Goal: Information Seeking & Learning: Learn about a topic

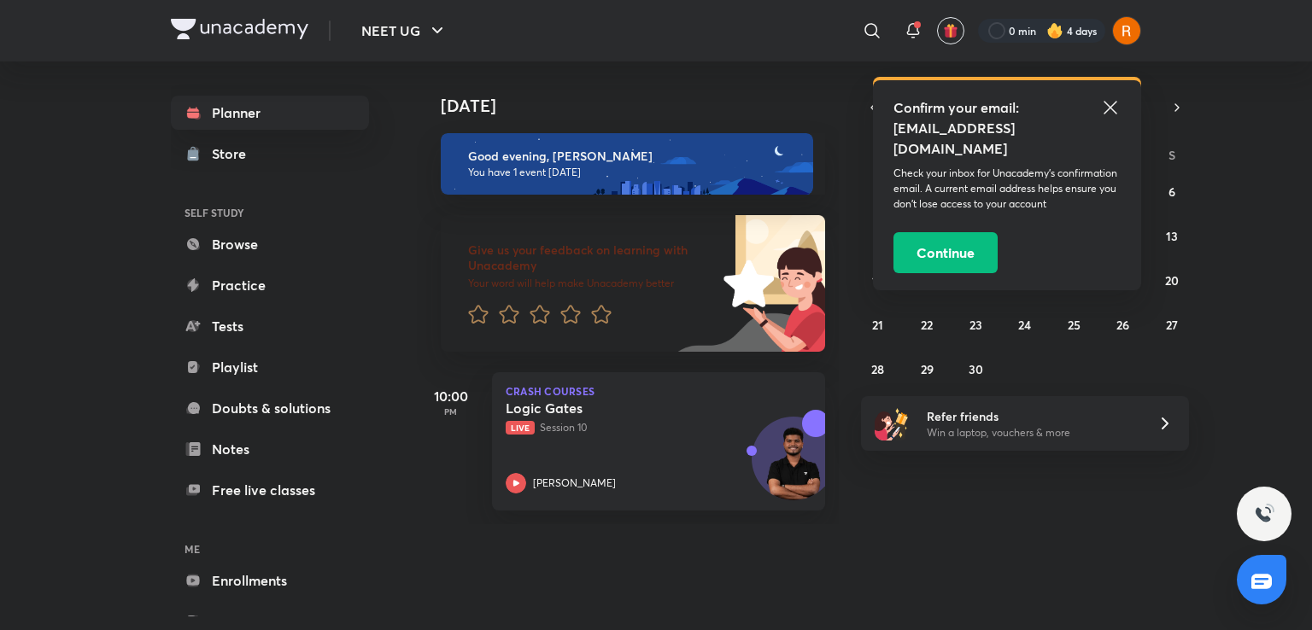
click at [1113, 111] on icon at bounding box center [1110, 107] width 20 height 20
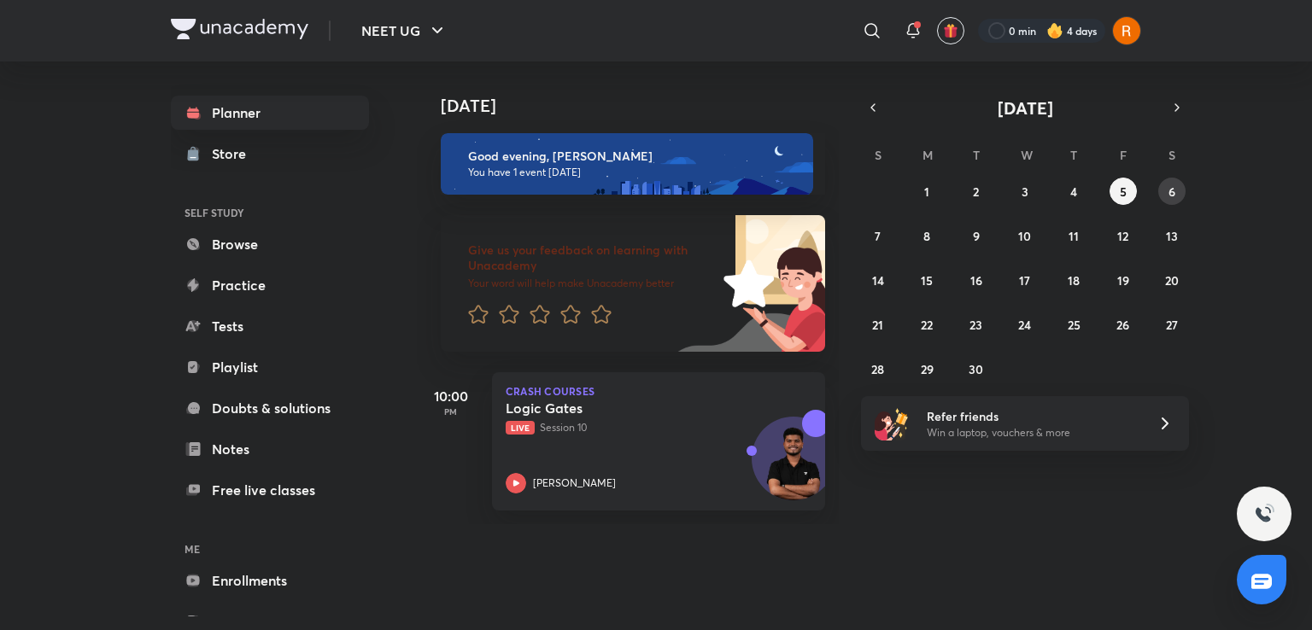
click at [1171, 200] on button "6" at bounding box center [1171, 191] width 27 height 27
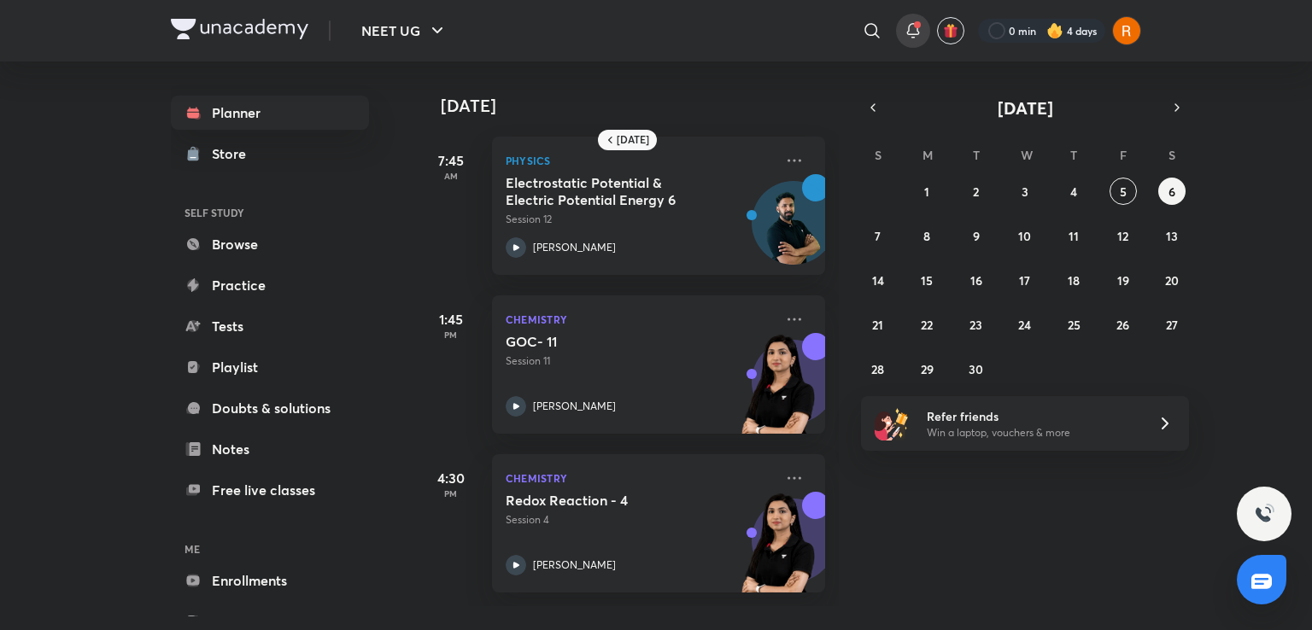
click at [909, 26] on icon at bounding box center [913, 30] width 20 height 20
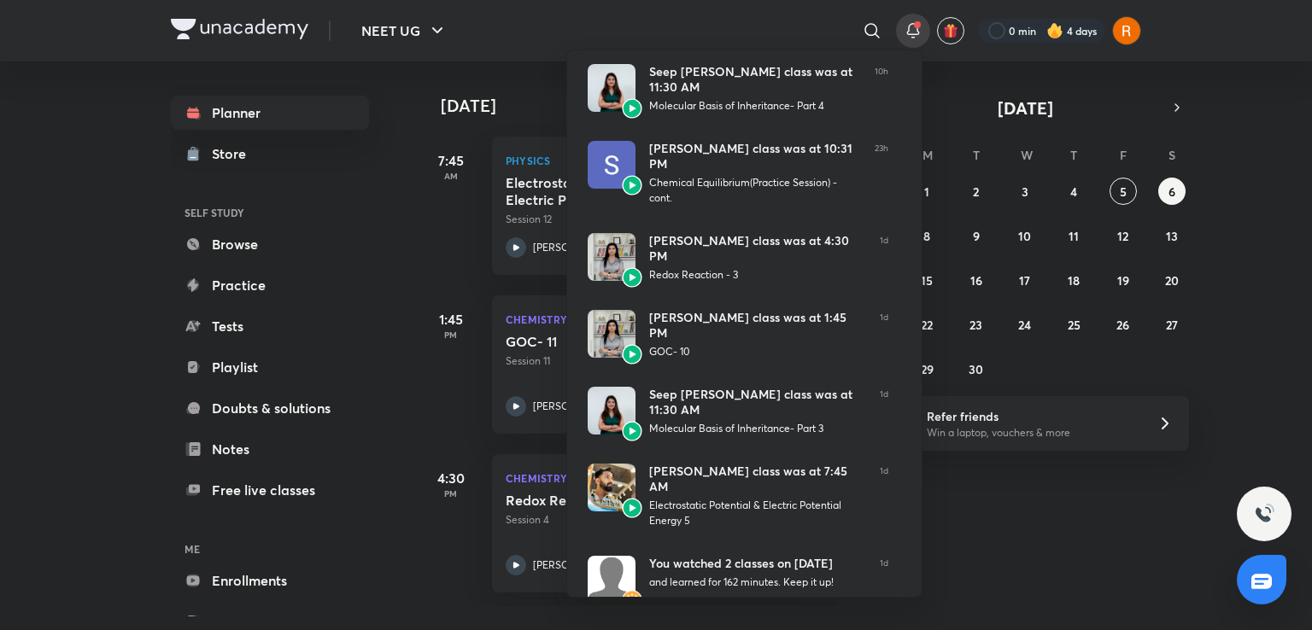
click at [232, 244] on div at bounding box center [656, 315] width 1312 height 630
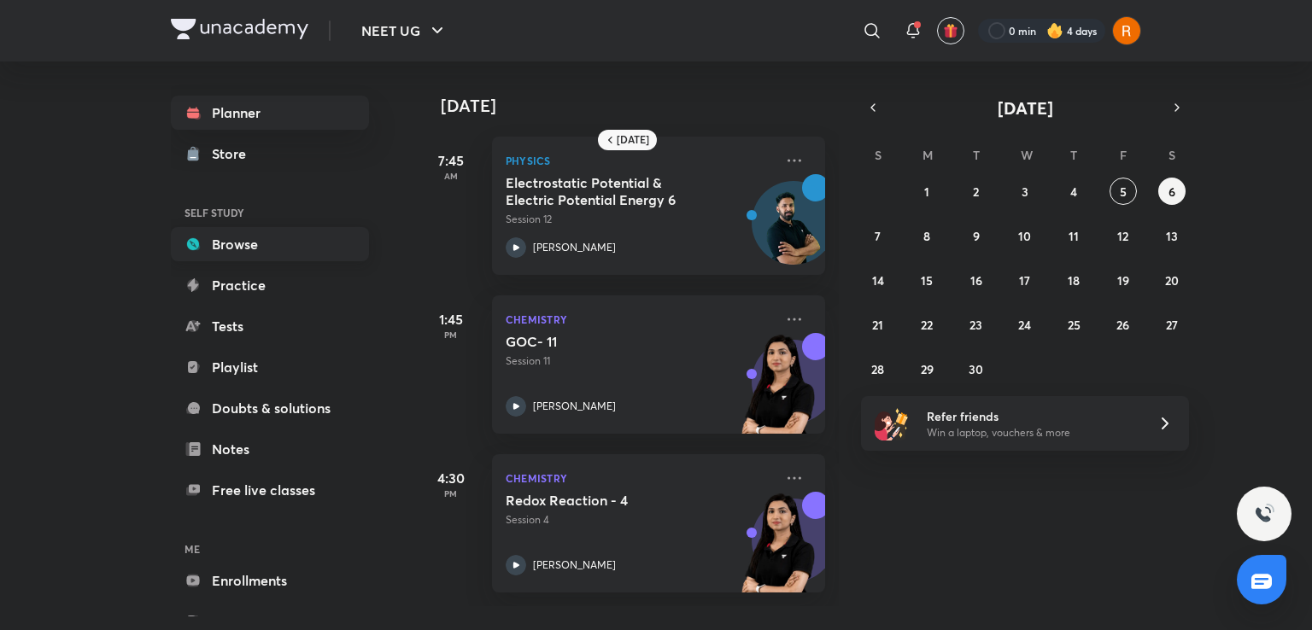
click at [232, 244] on link "Browse" at bounding box center [270, 244] width 198 height 34
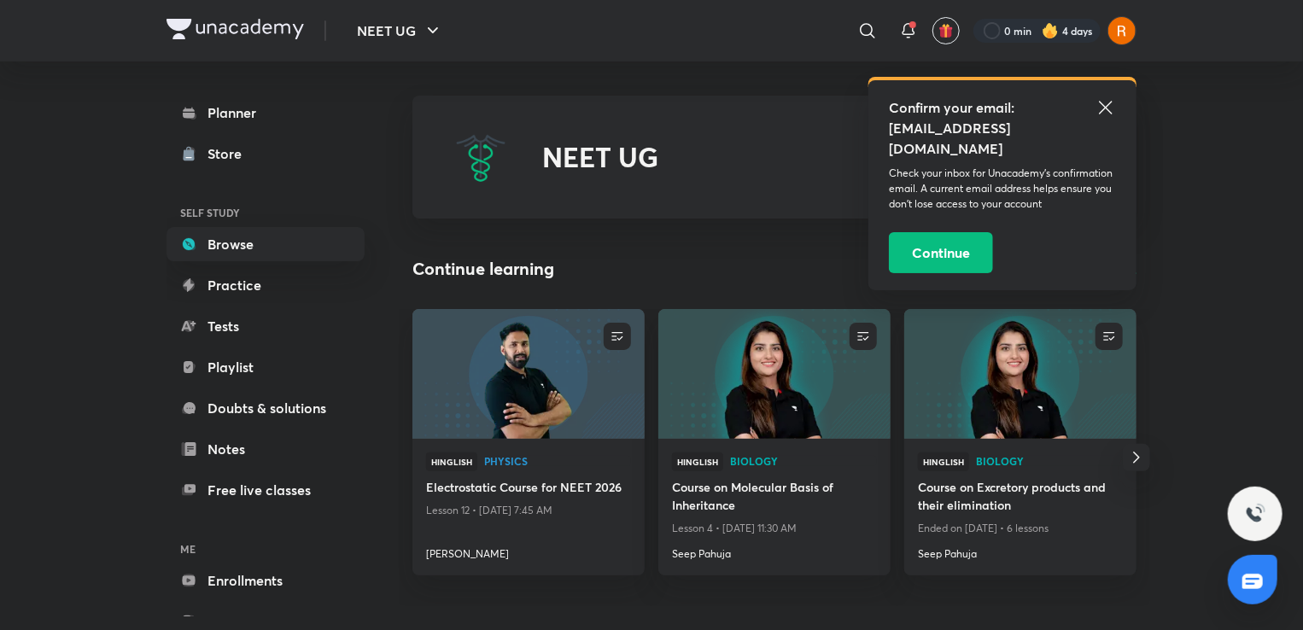
click at [1113, 105] on icon at bounding box center [1106, 107] width 20 height 20
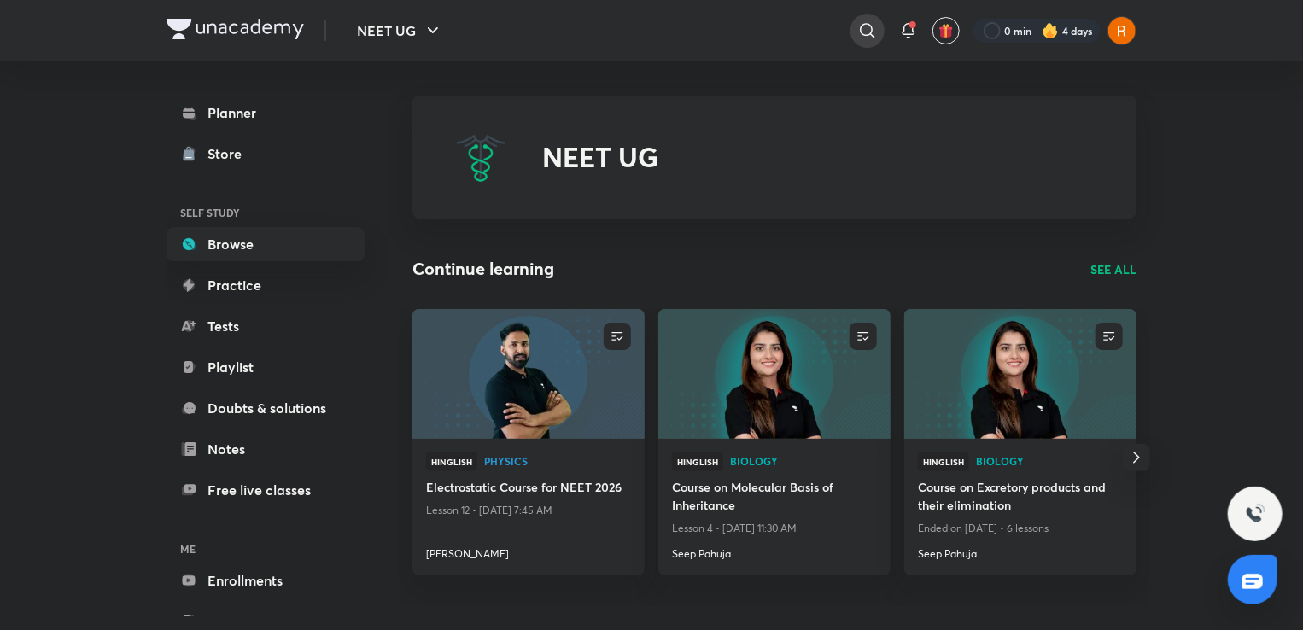
click at [871, 27] on icon at bounding box center [867, 30] width 15 height 15
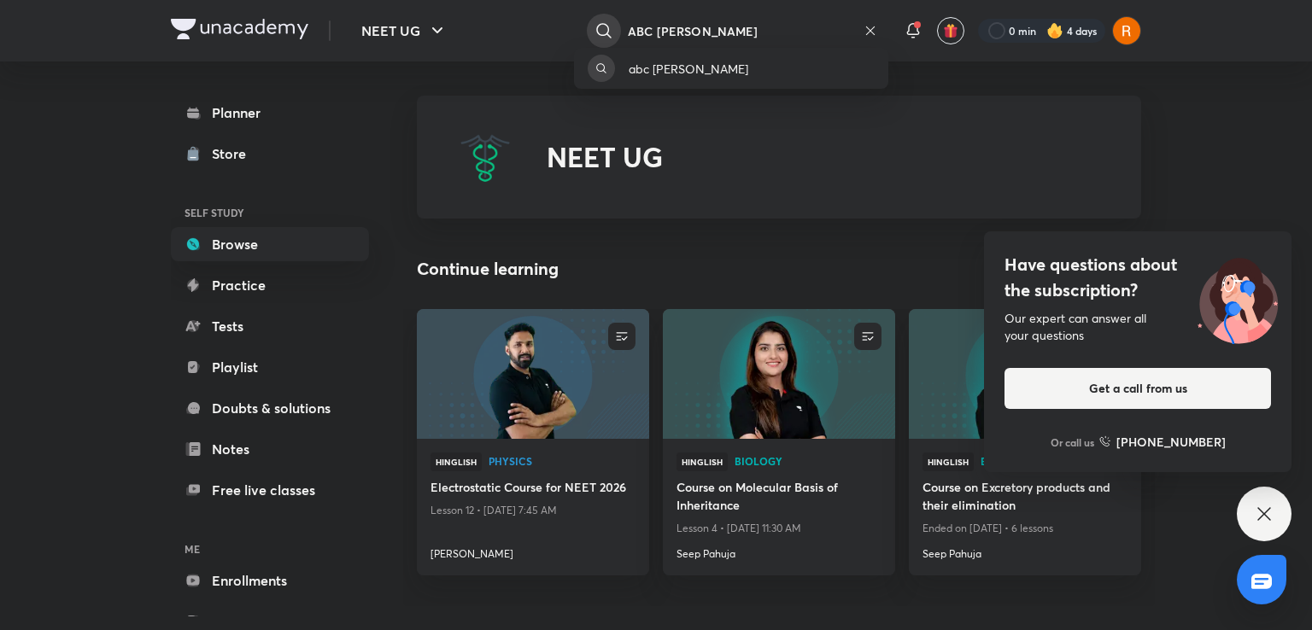
type input "ABC anupam"
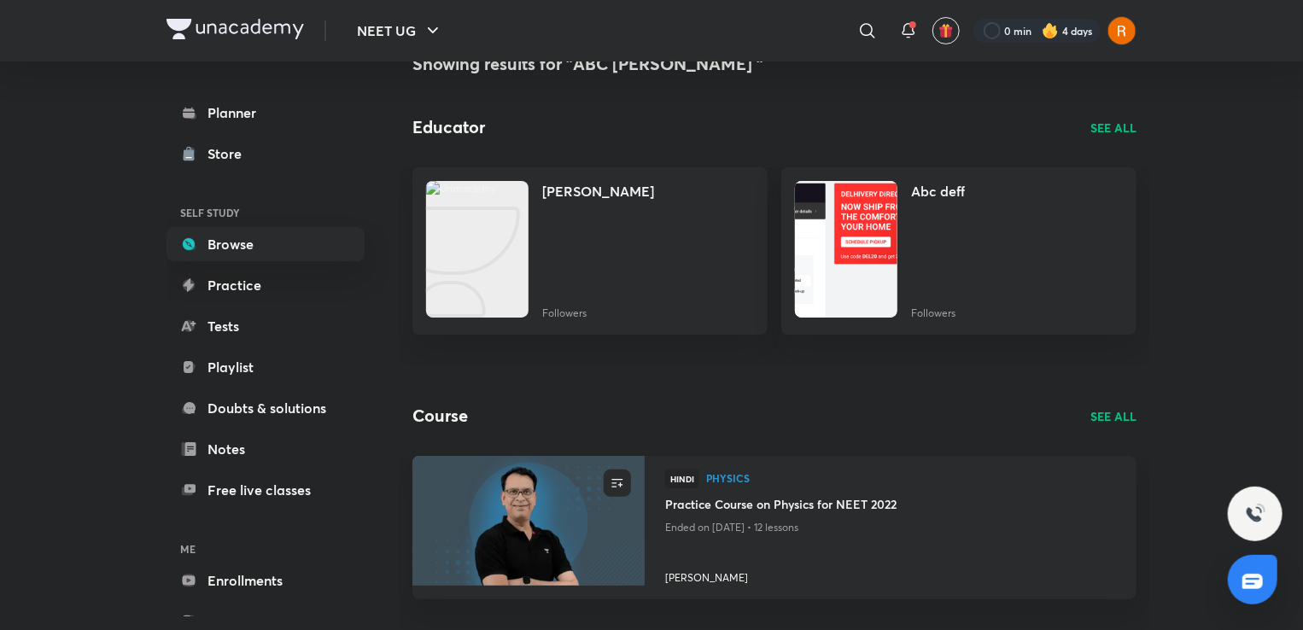
scroll to position [44, 0]
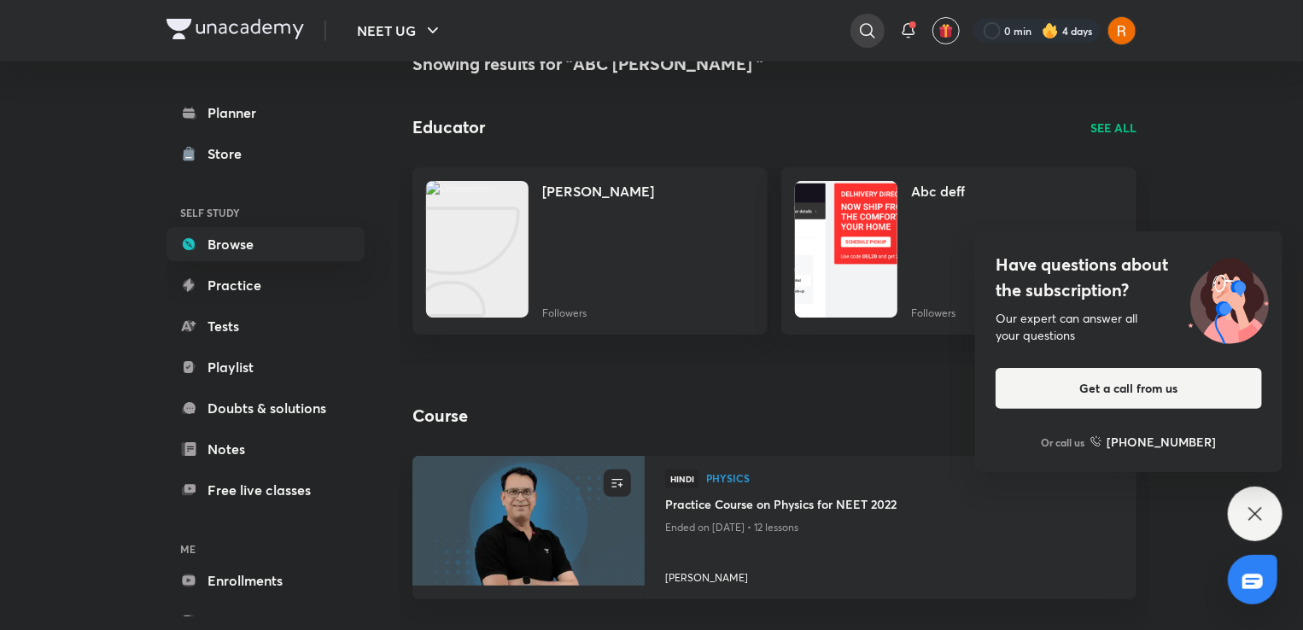
click at [871, 21] on icon at bounding box center [867, 30] width 20 height 20
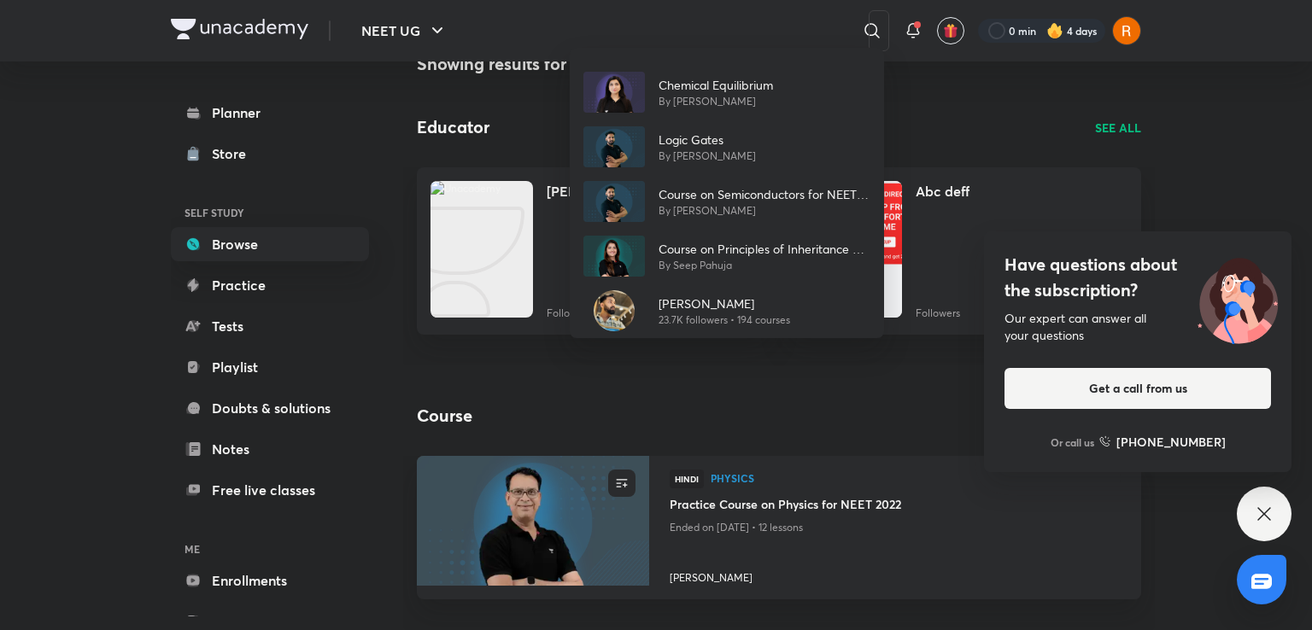
click at [871, 28] on div "Chemical Equilibrium By Akansha Karnwal Logic Gates By Anupam Upadhayay Course …" at bounding box center [656, 315] width 1312 height 630
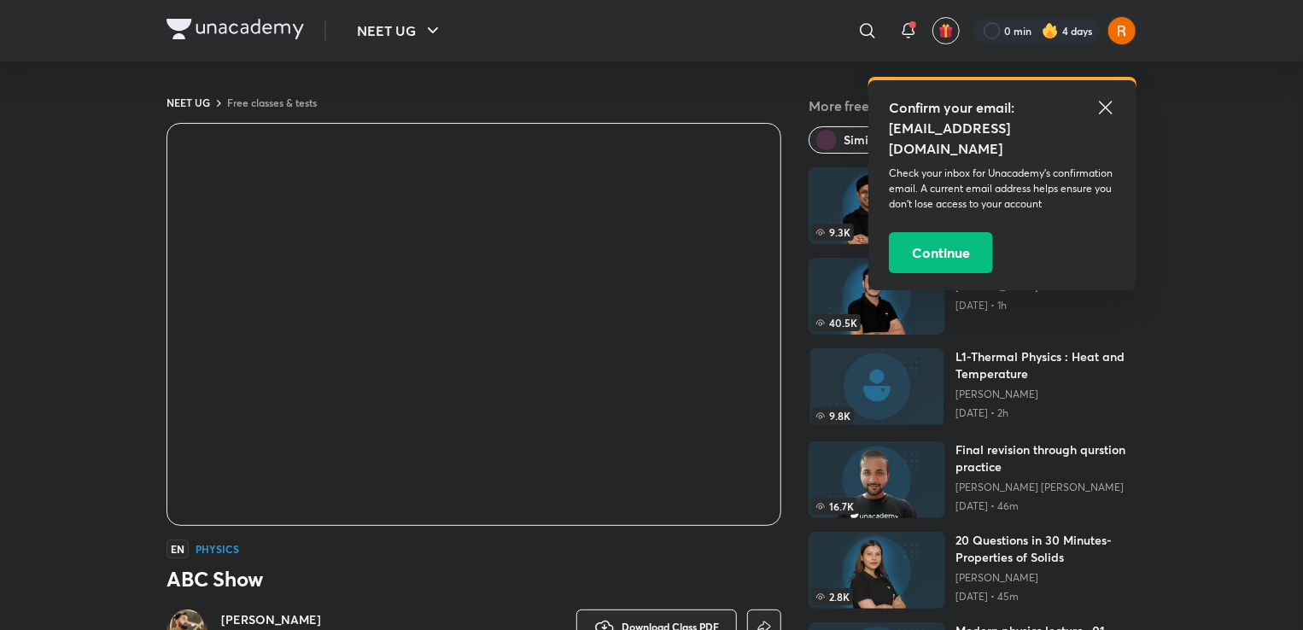
click at [1107, 109] on icon at bounding box center [1106, 107] width 20 height 20
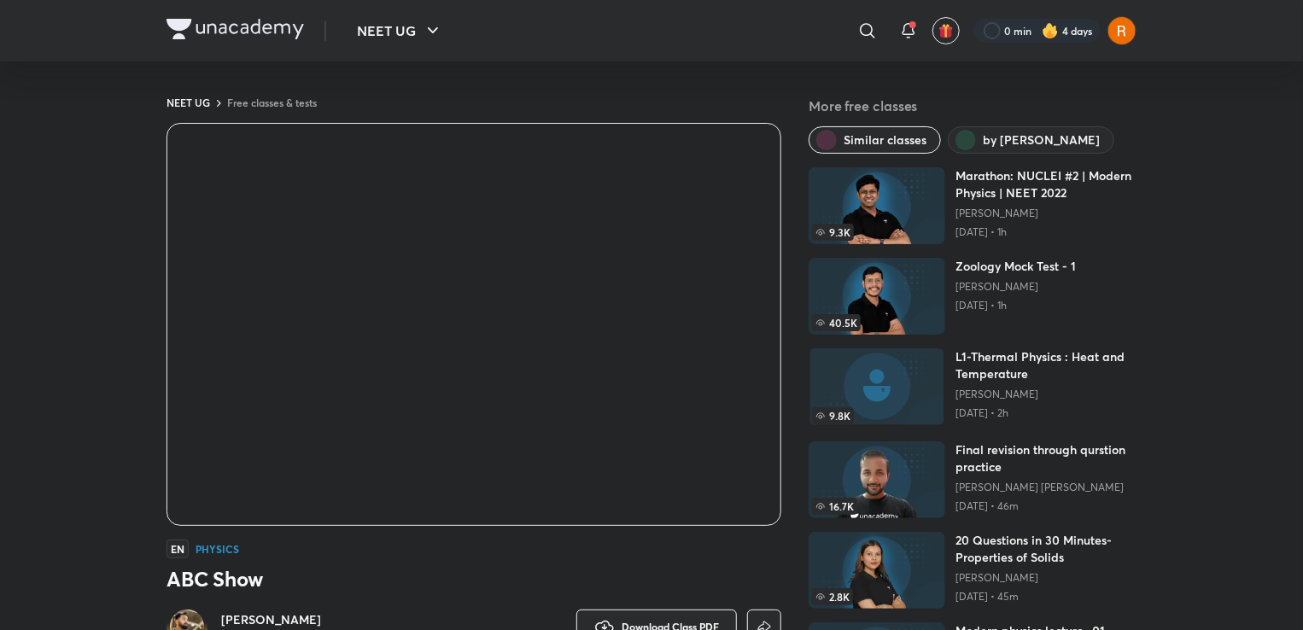
click at [724, 541] on div "EN Physics" at bounding box center [474, 549] width 615 height 19
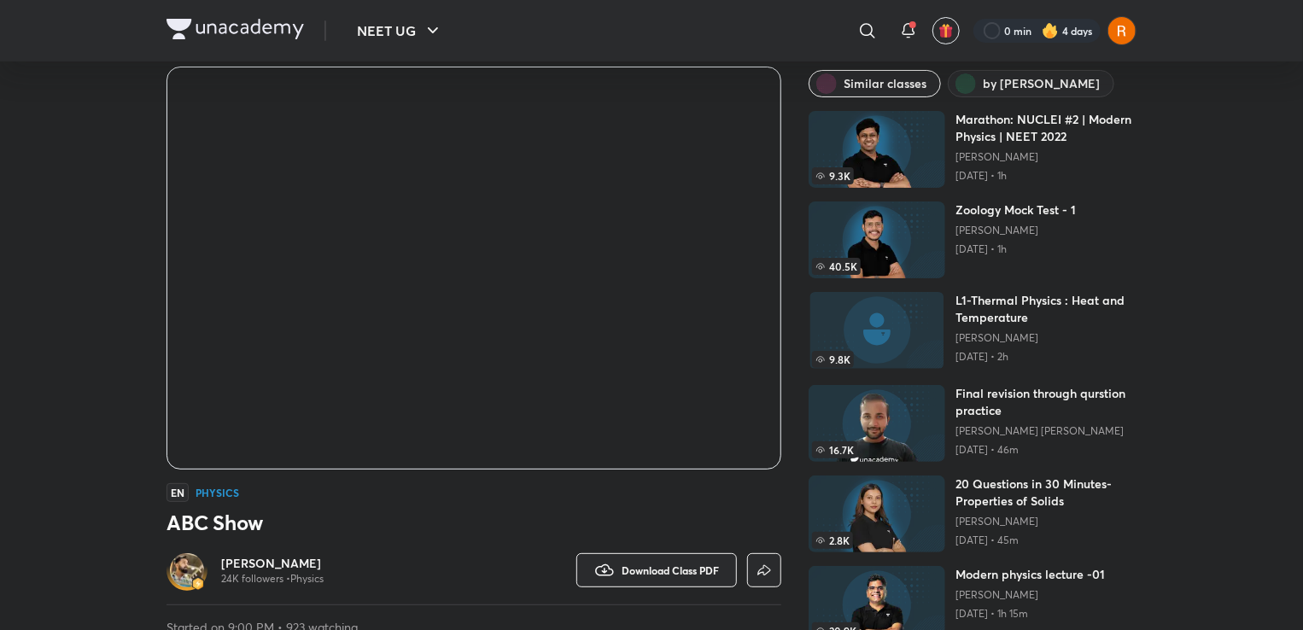
scroll to position [61, 0]
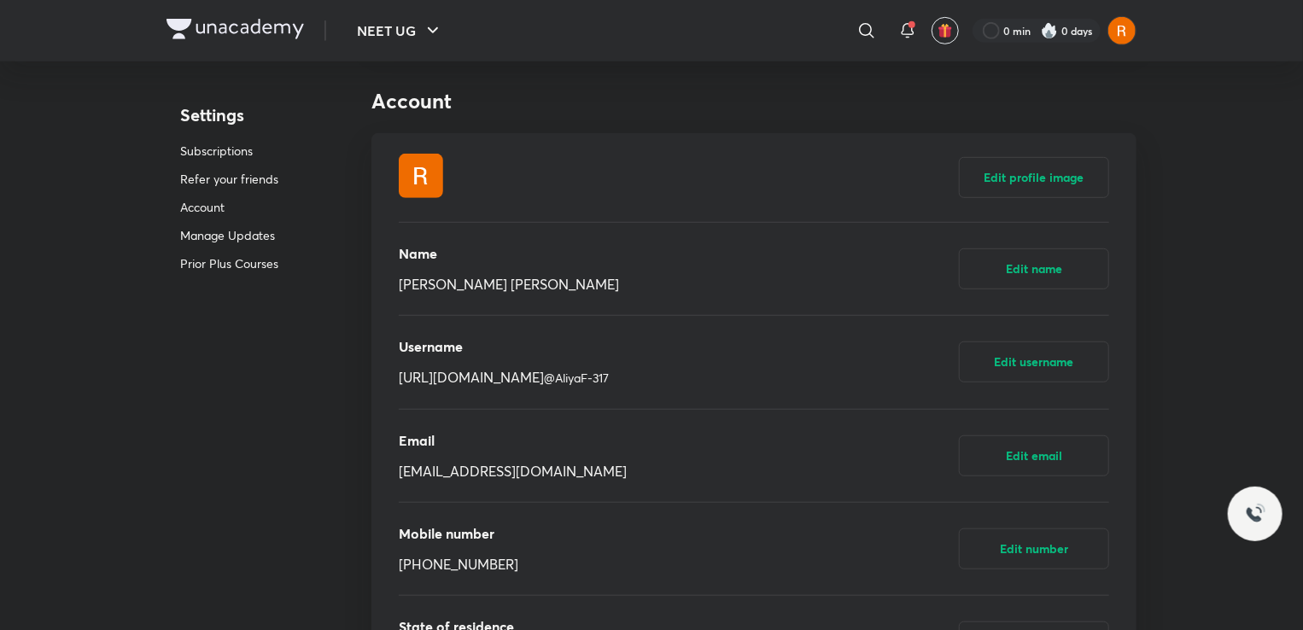
scroll to position [498, 0]
click at [691, 175] on div "Edit profile image" at bounding box center [754, 177] width 711 height 88
click at [421, 167] on img at bounding box center [421, 176] width 44 height 44
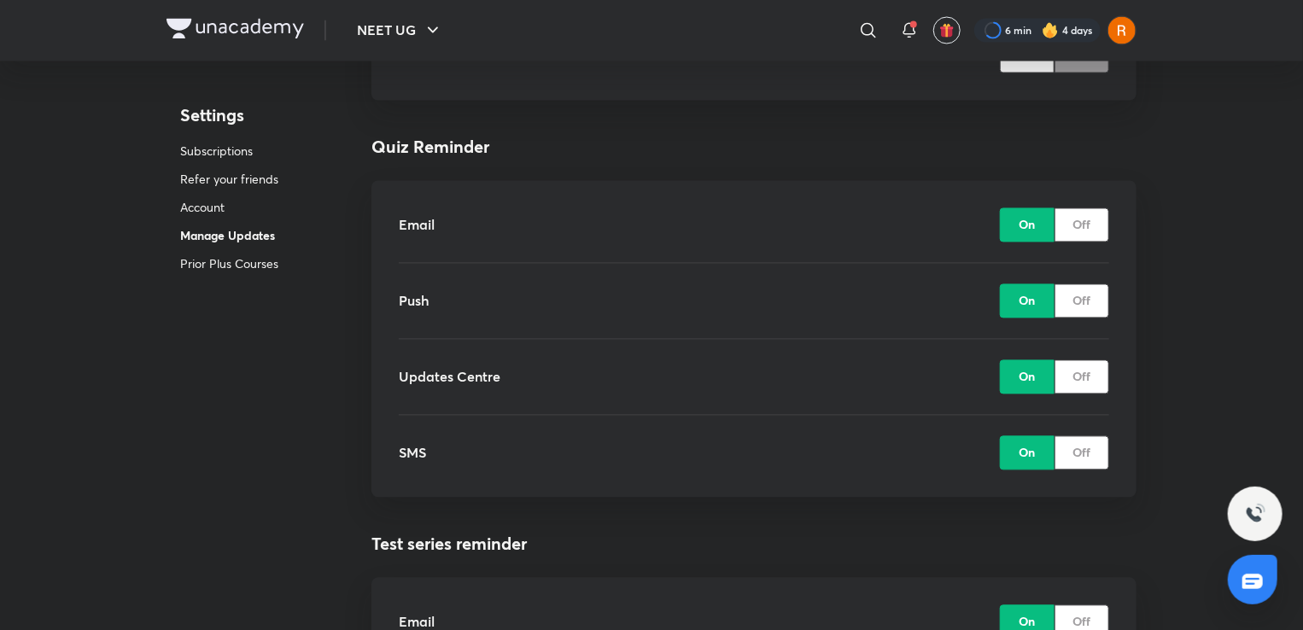
scroll to position [1659, 0]
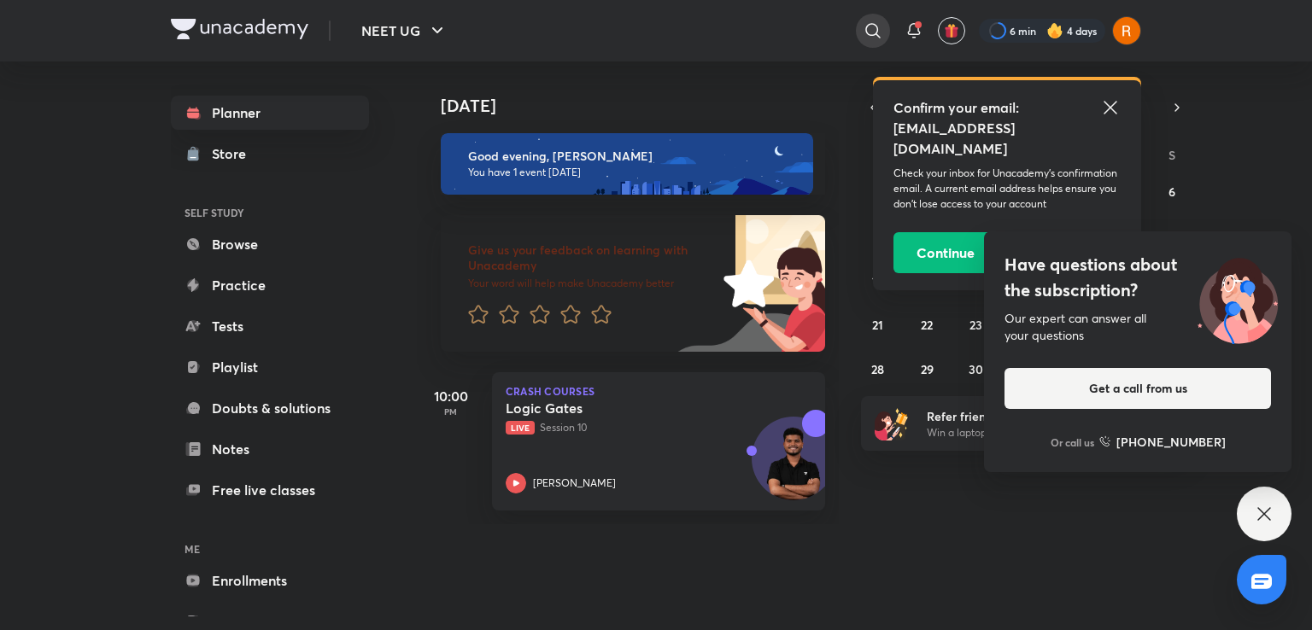
click at [865, 35] on icon at bounding box center [873, 30] width 20 height 20
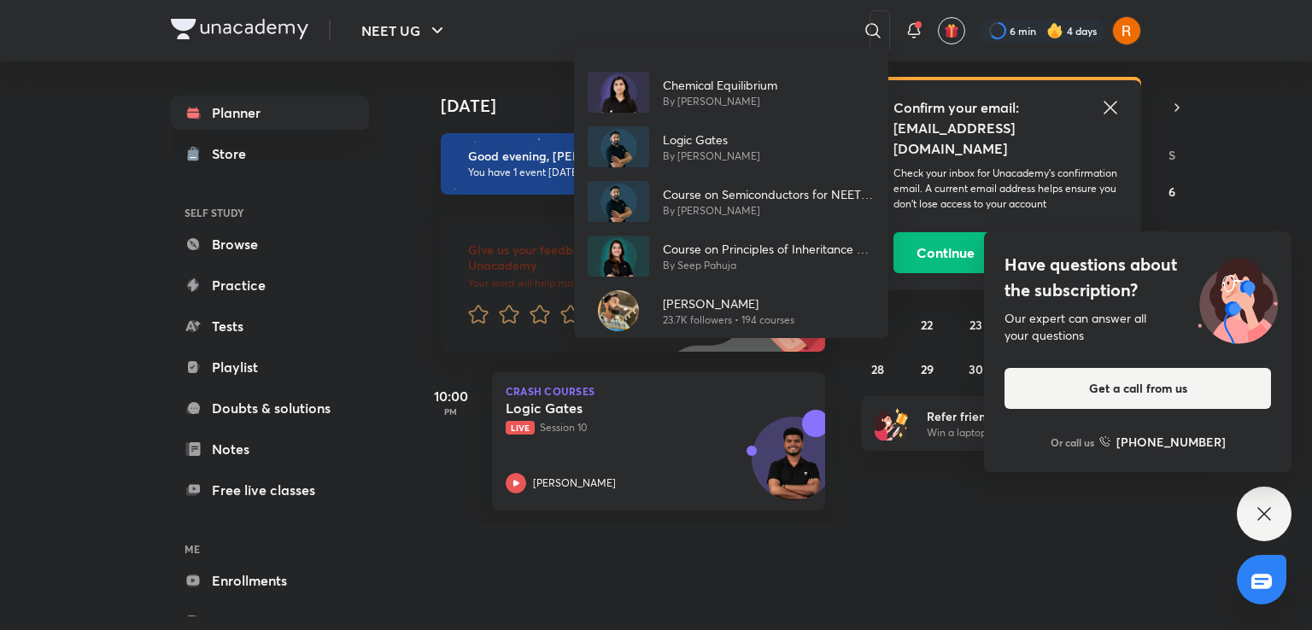
click at [1246, 99] on div "Chemical Equilibrium By Akansha Karnwal Logic Gates By Anupam Upadhayay Course …" at bounding box center [656, 315] width 1312 height 630
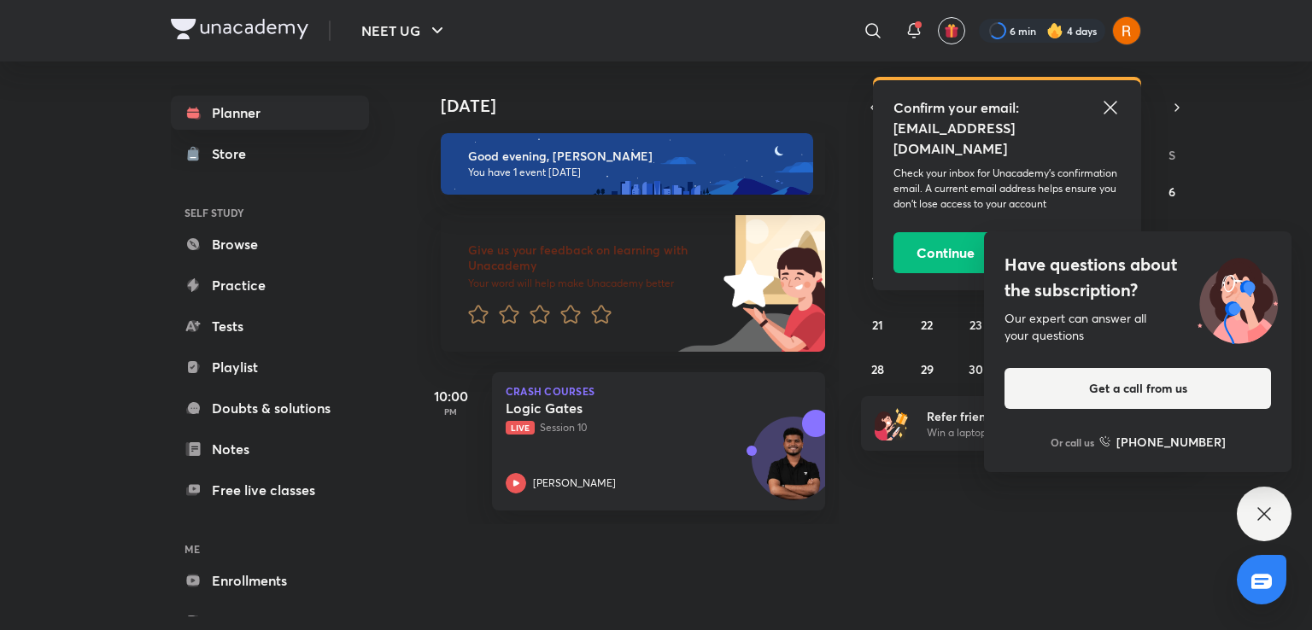
click at [1109, 106] on icon at bounding box center [1109, 107] width 13 height 13
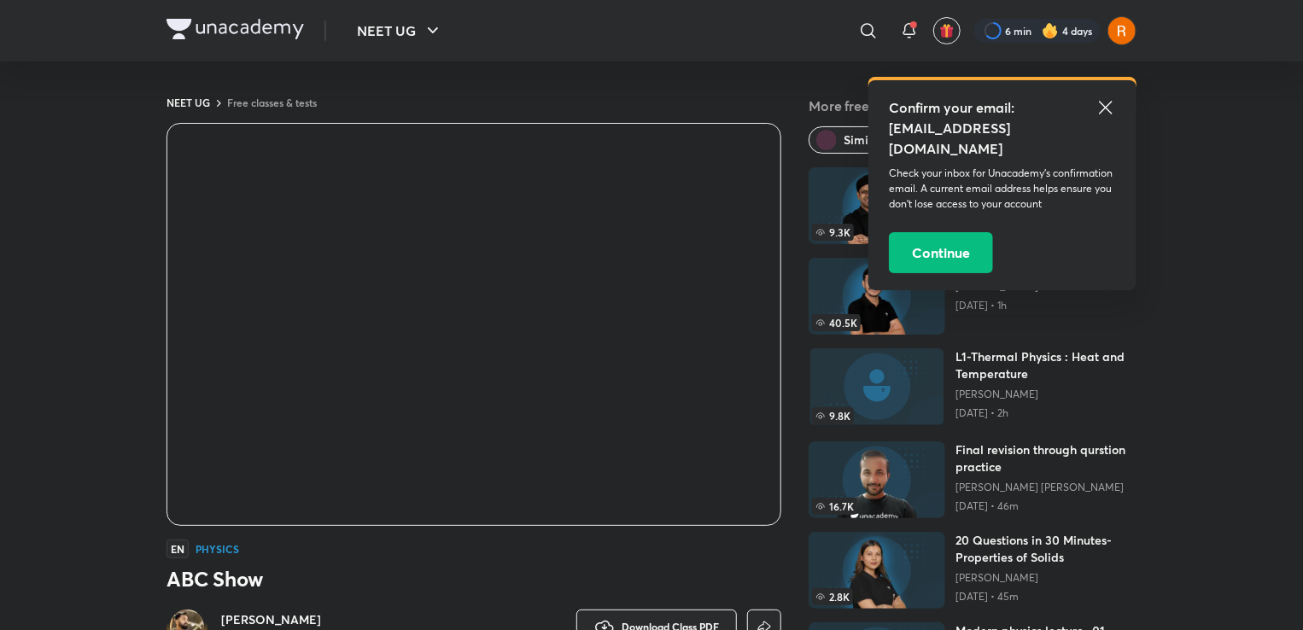
click at [1103, 111] on icon at bounding box center [1106, 107] width 20 height 20
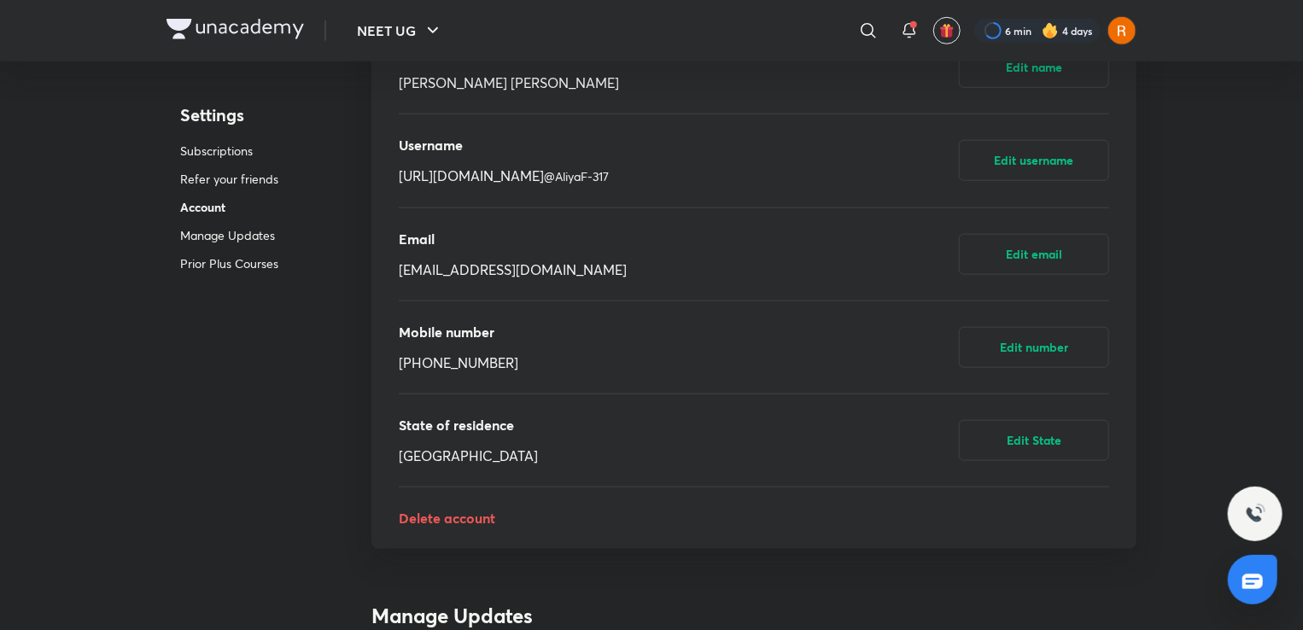
scroll to position [703, 0]
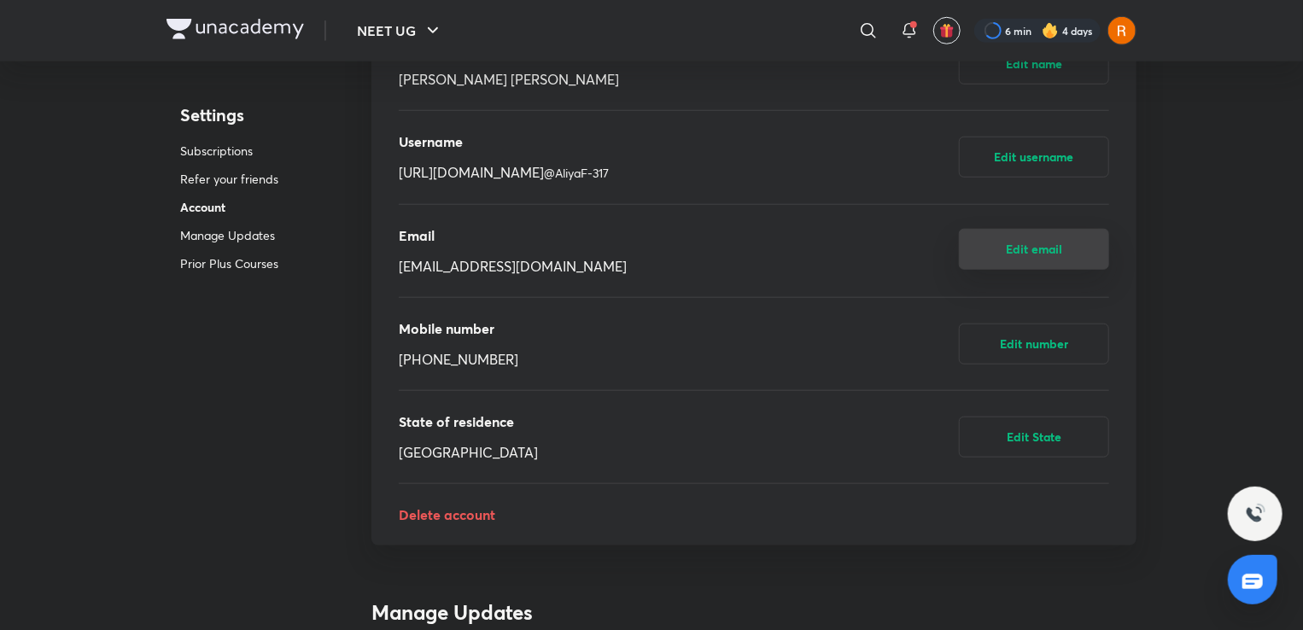
click at [1034, 250] on button "Edit email" at bounding box center [1034, 249] width 150 height 41
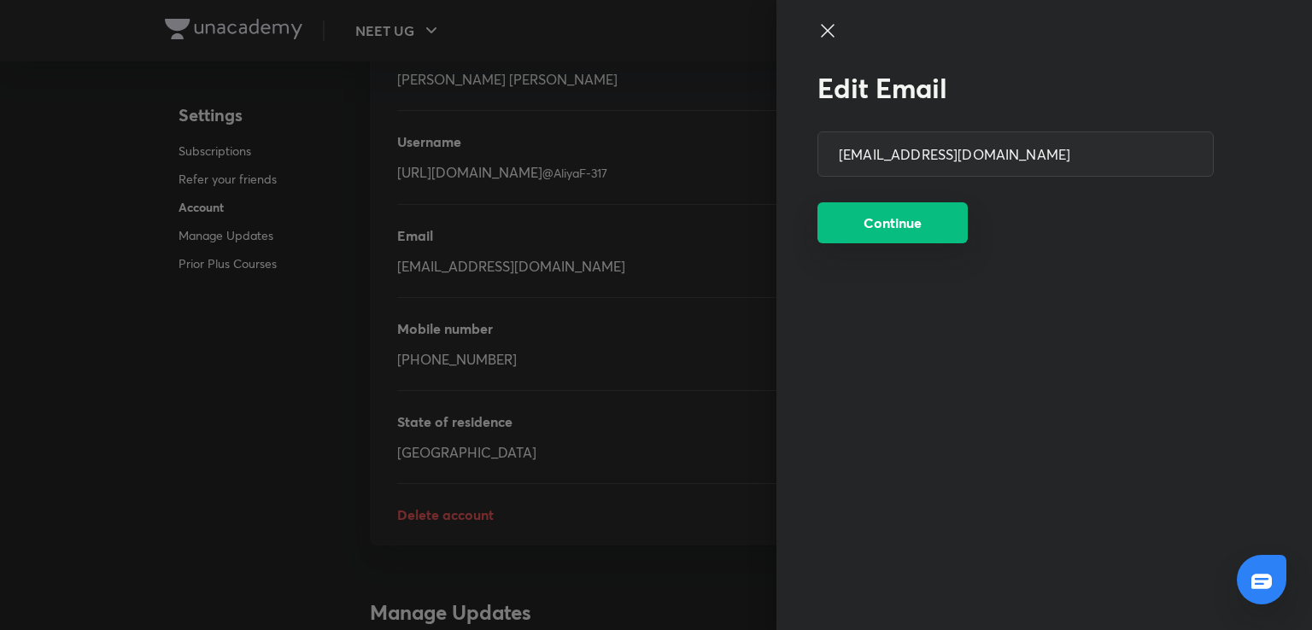
click at [887, 224] on button "Continue" at bounding box center [892, 222] width 150 height 41
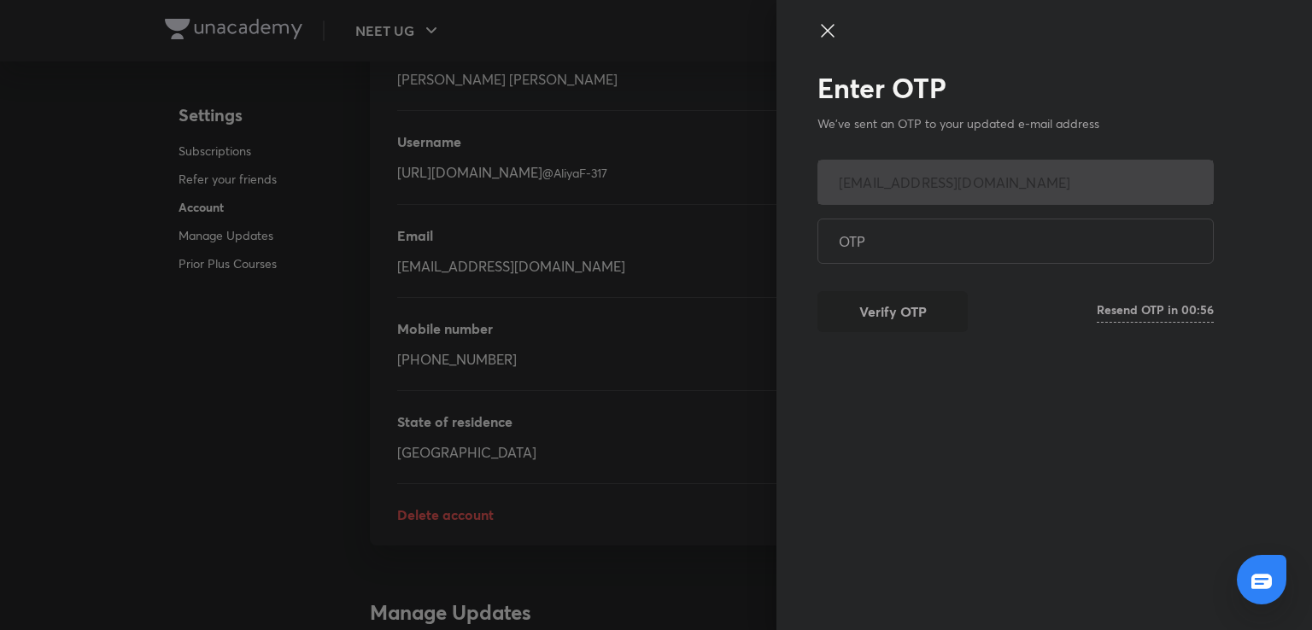
click at [827, 29] on icon at bounding box center [827, 30] width 13 height 13
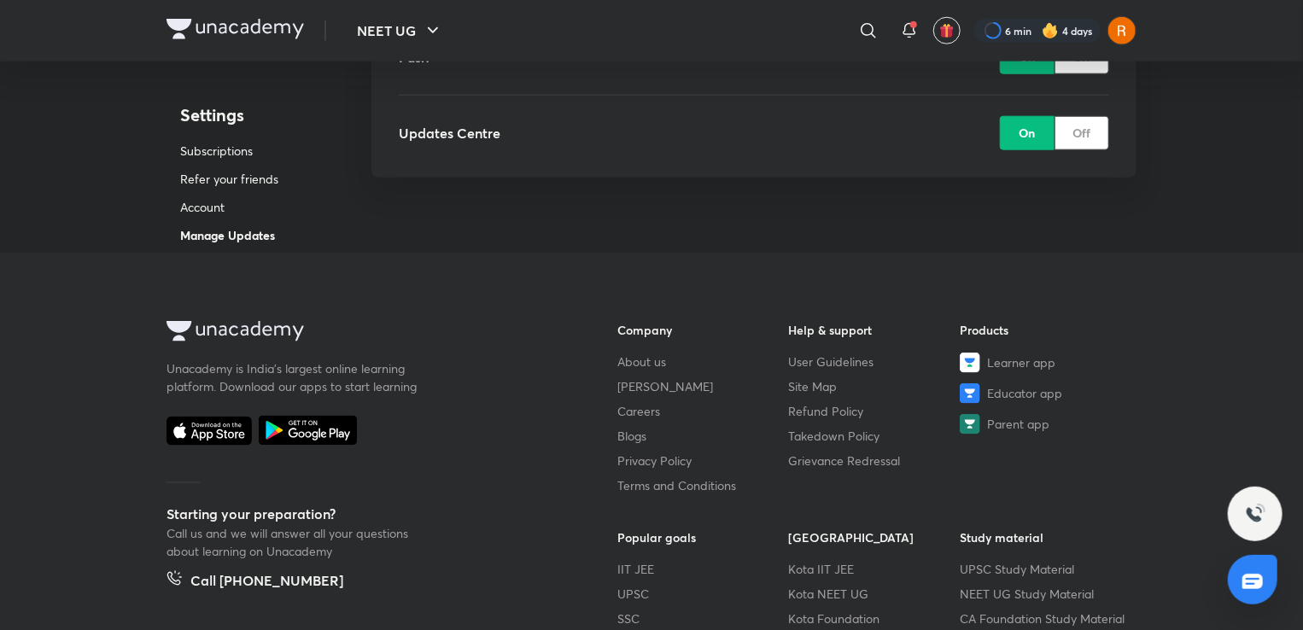
scroll to position [4383, 0]
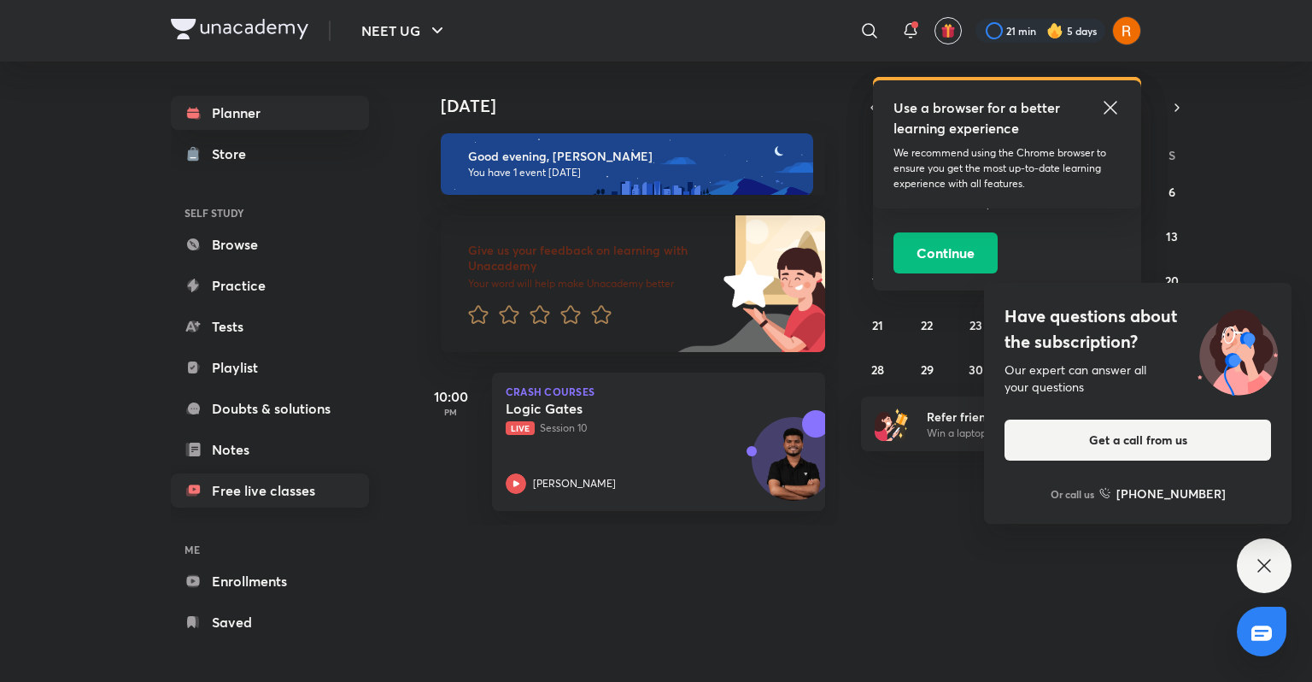
click at [342, 497] on link "Free live classes" at bounding box center [270, 490] width 198 height 34
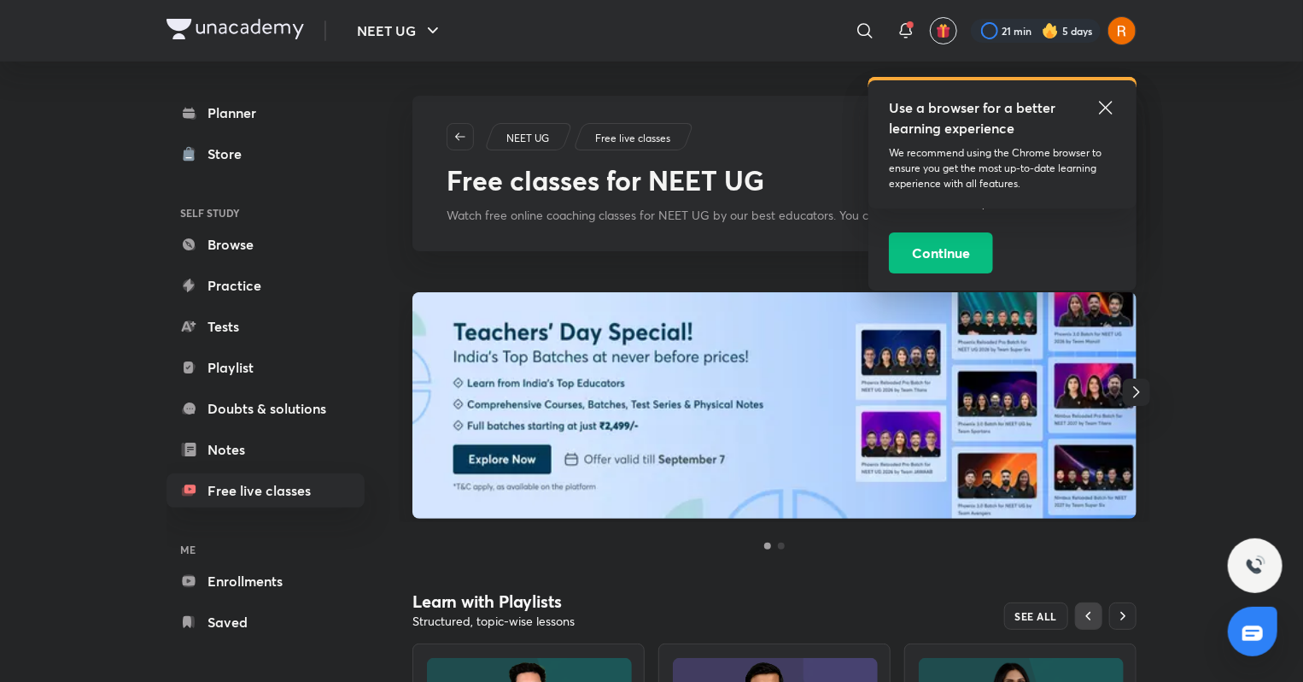
click at [1103, 106] on icon at bounding box center [1106, 107] width 20 height 20
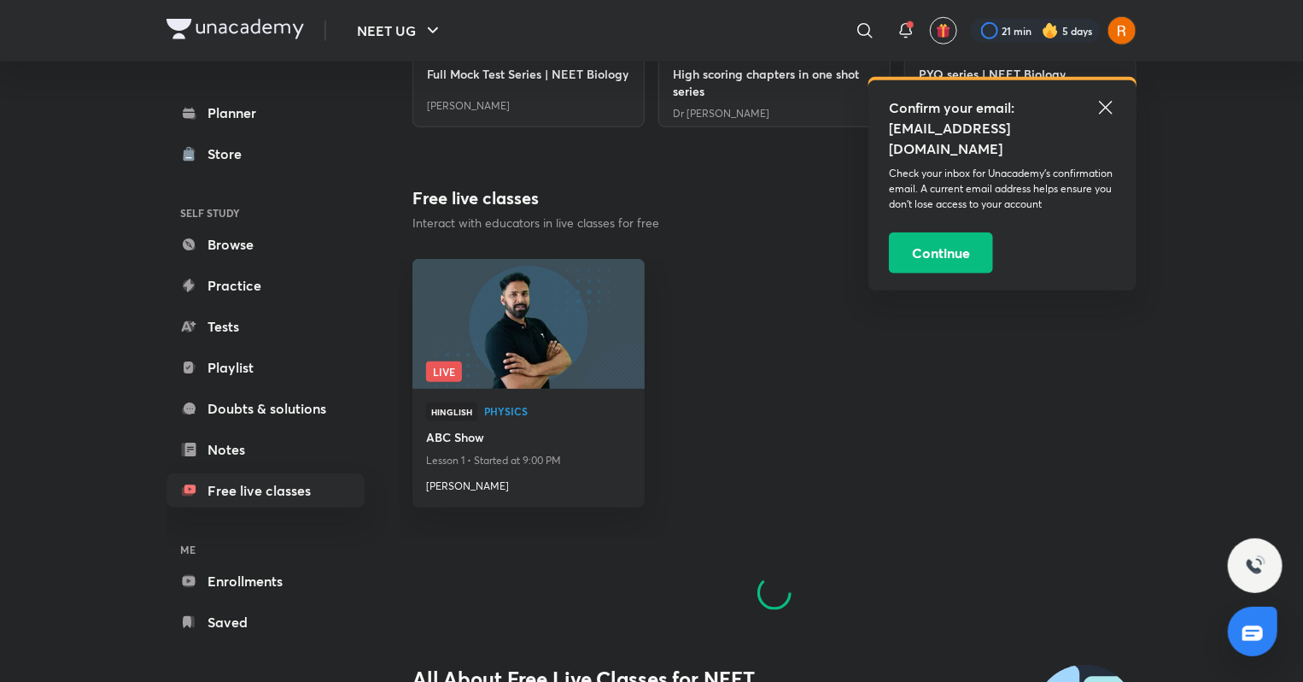
scroll to position [764, 0]
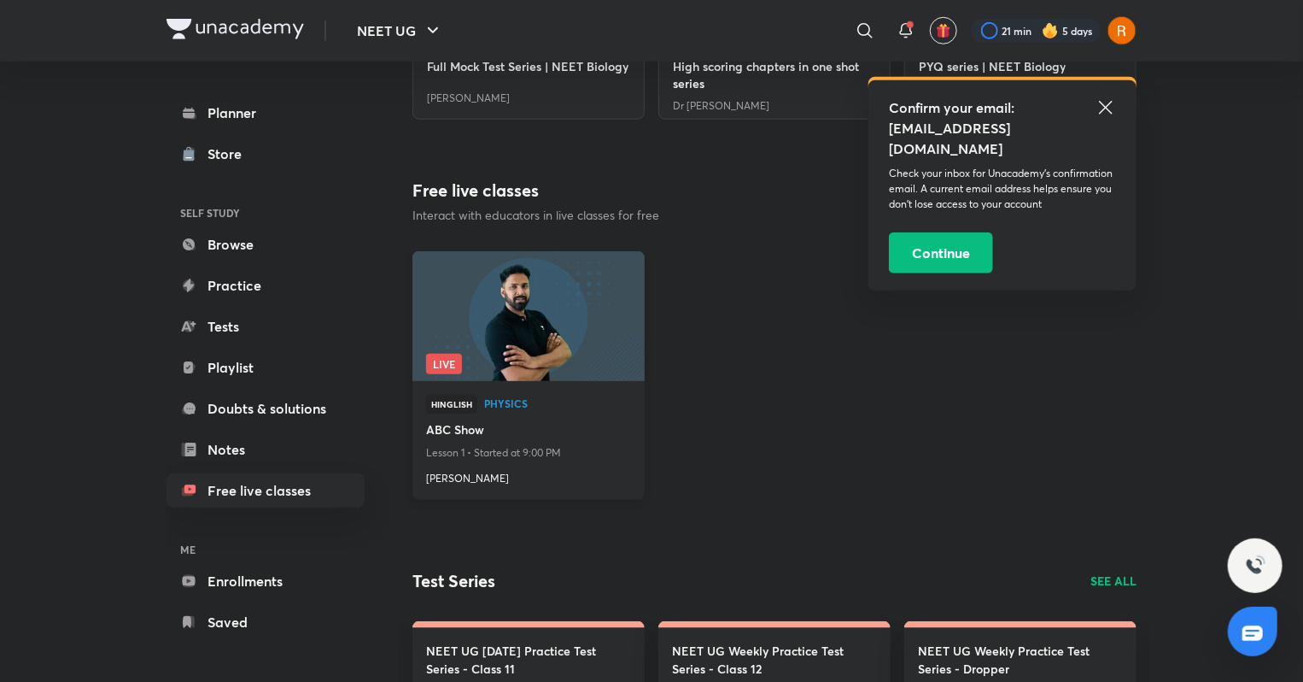
click at [523, 464] on h4 "Anupam Upadhayay" at bounding box center [528, 475] width 205 height 22
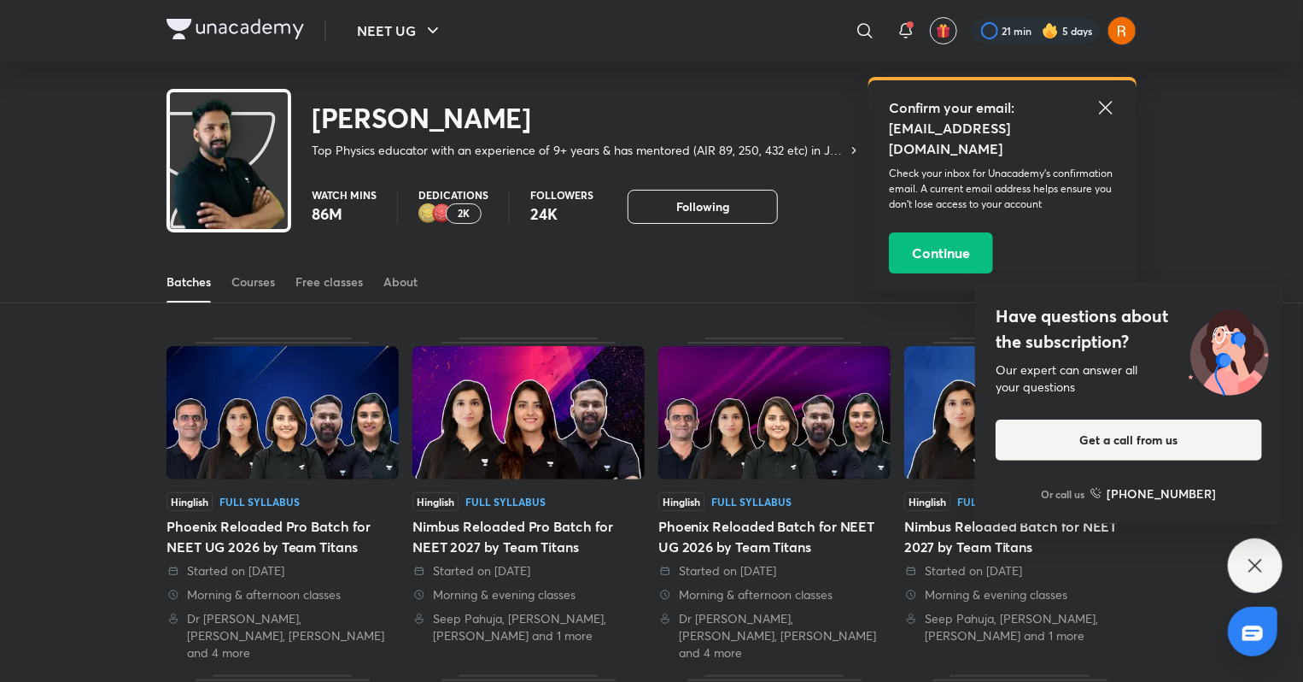
click at [1105, 108] on icon at bounding box center [1105, 107] width 13 height 13
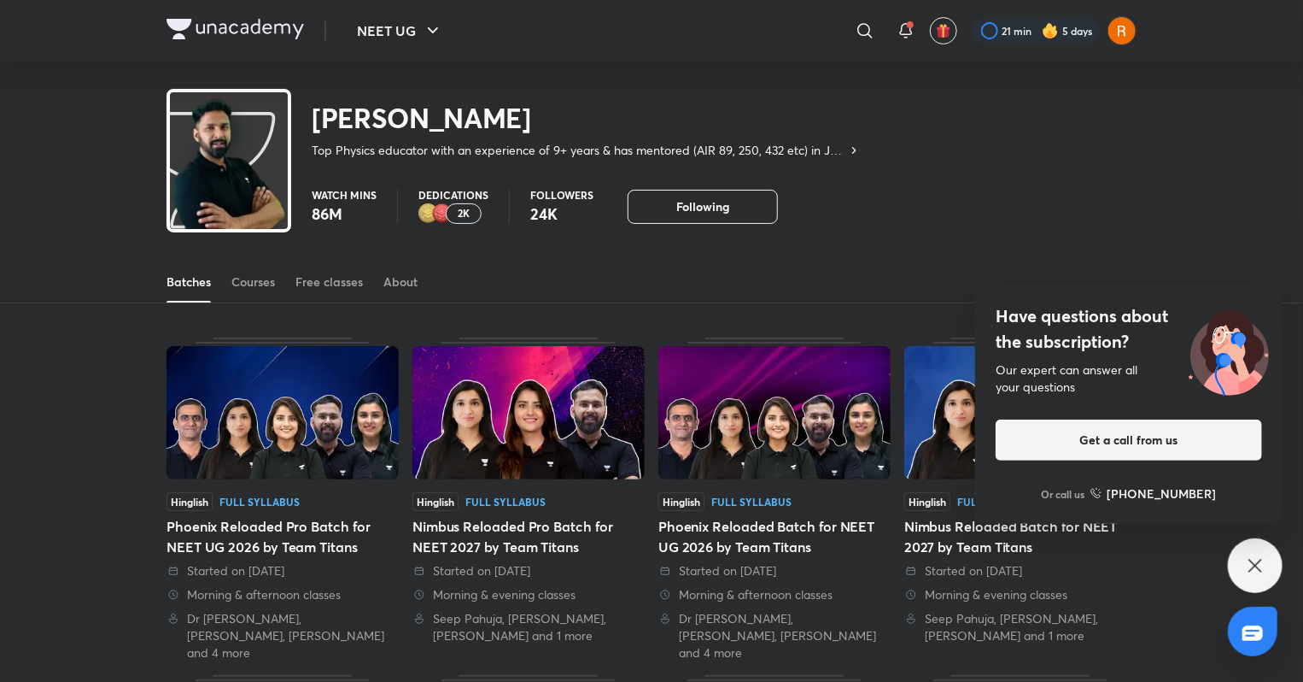
click at [246, 126] on div "Anupam Upadhayay Top Physics educator with an experience of 9+ years & has ment…" at bounding box center [514, 124] width 694 height 70
click at [314, 284] on div "Free classes" at bounding box center [329, 281] width 67 height 17
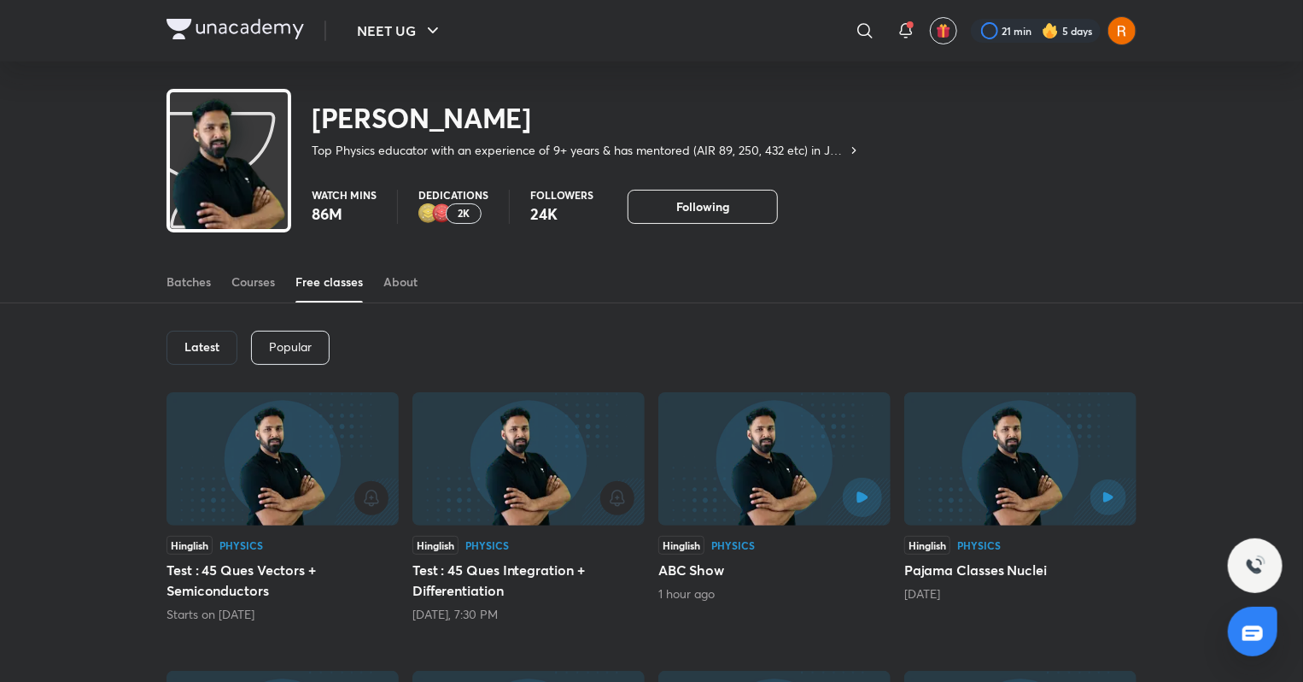
click at [857, 492] on icon "button" at bounding box center [862, 496] width 11 height 11
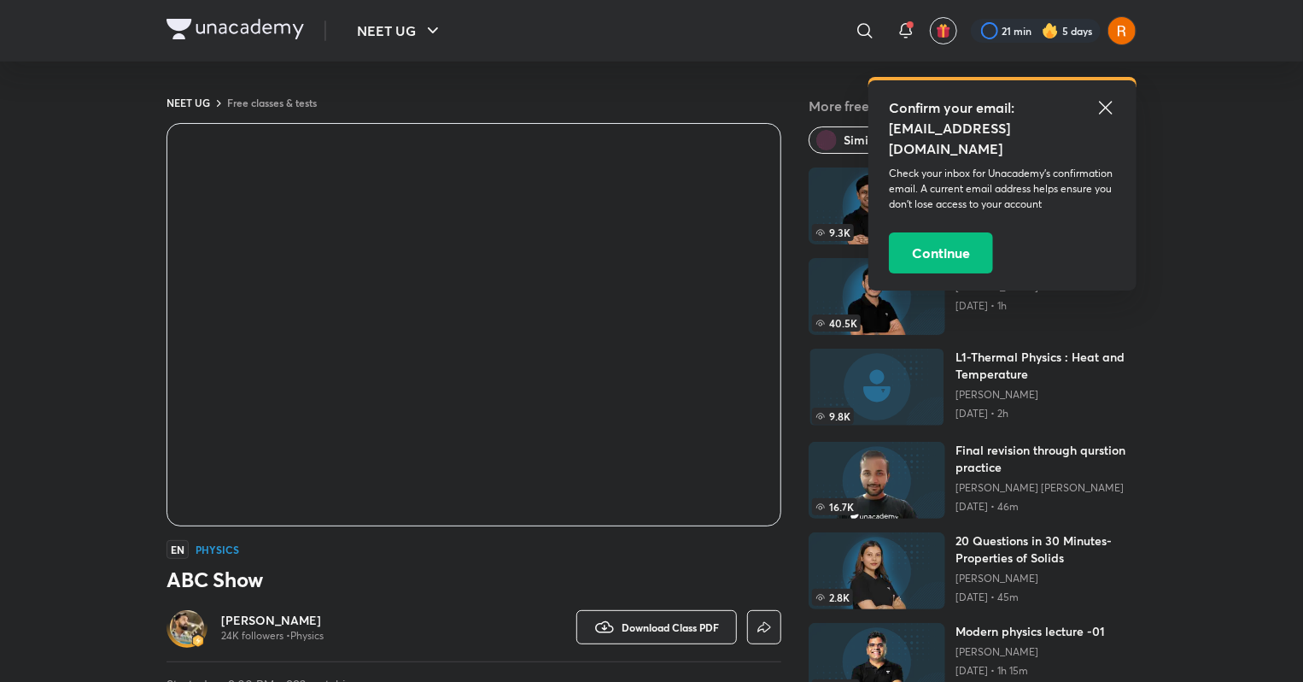
click at [1107, 106] on icon at bounding box center [1105, 107] width 13 height 13
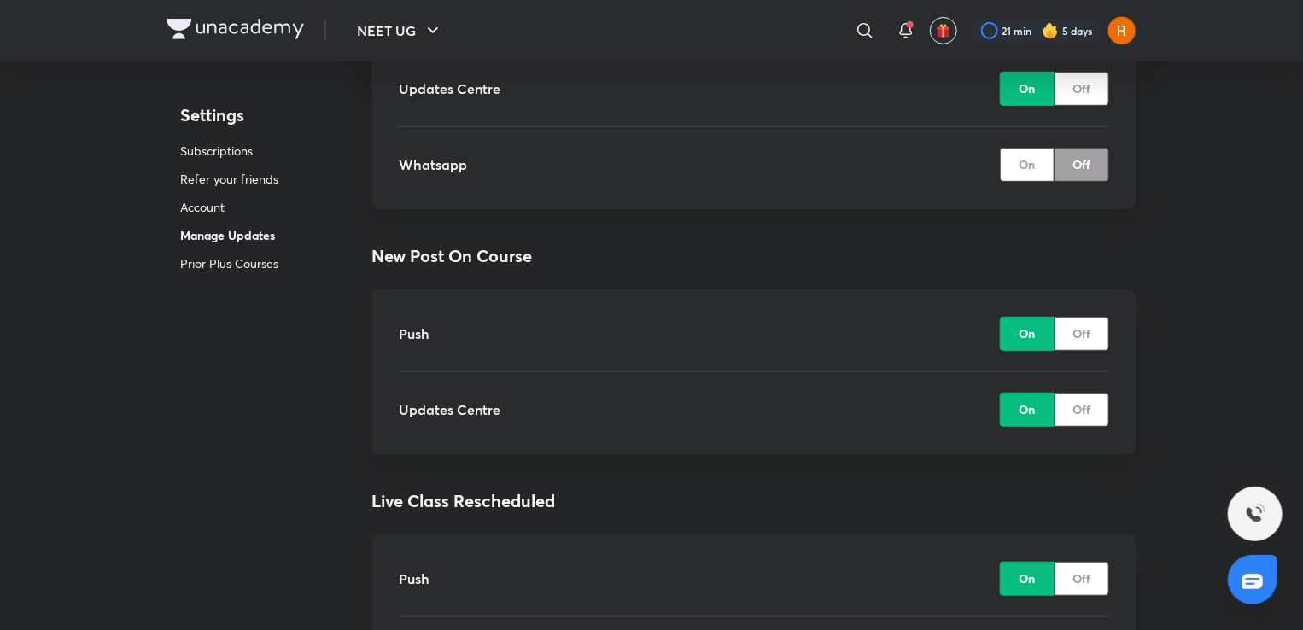
scroll to position [3627, 0]
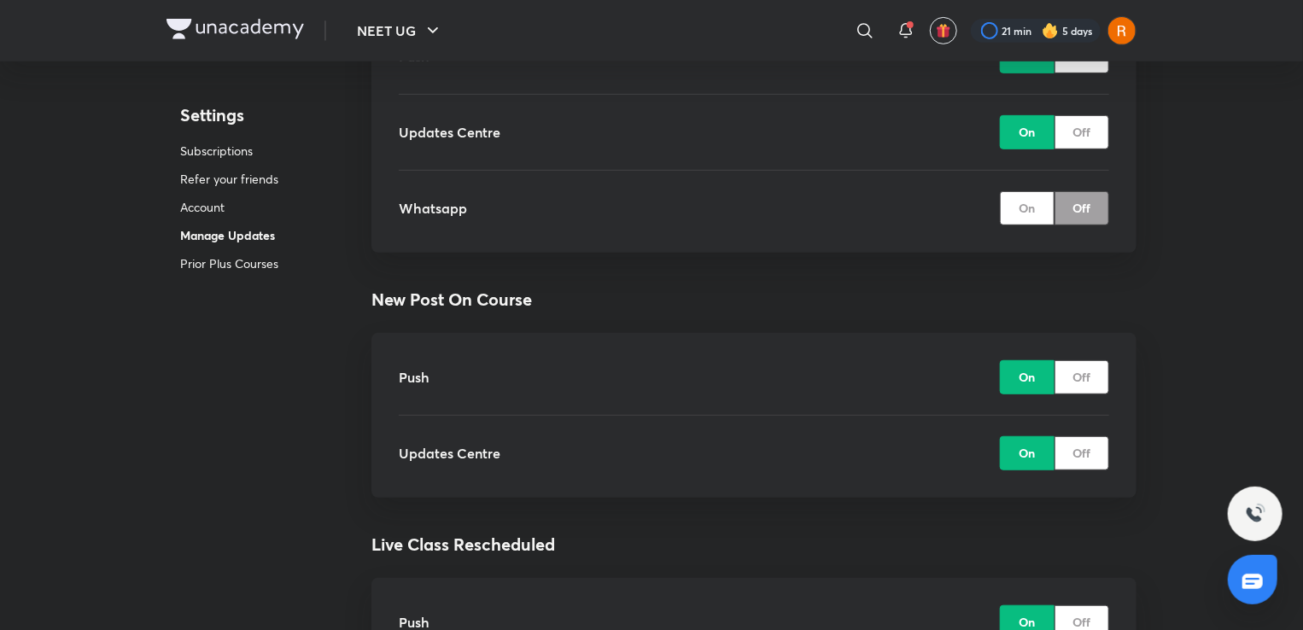
click at [214, 210] on p "Account" at bounding box center [229, 207] width 98 height 18
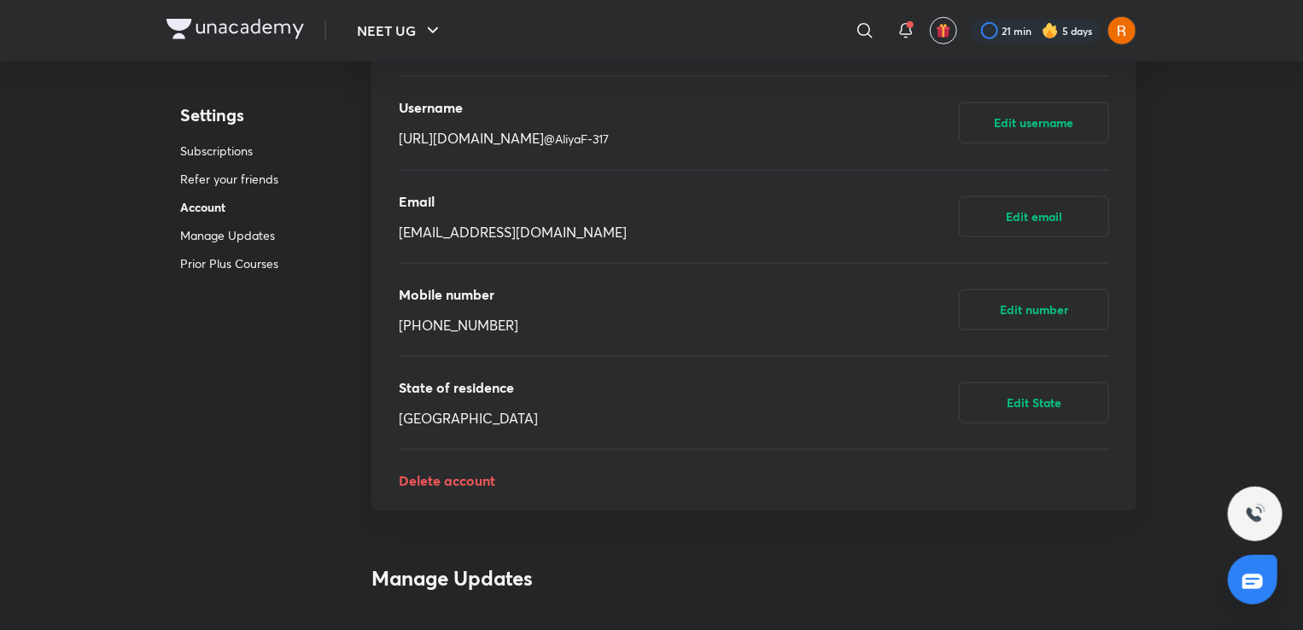
scroll to position [771, 0]
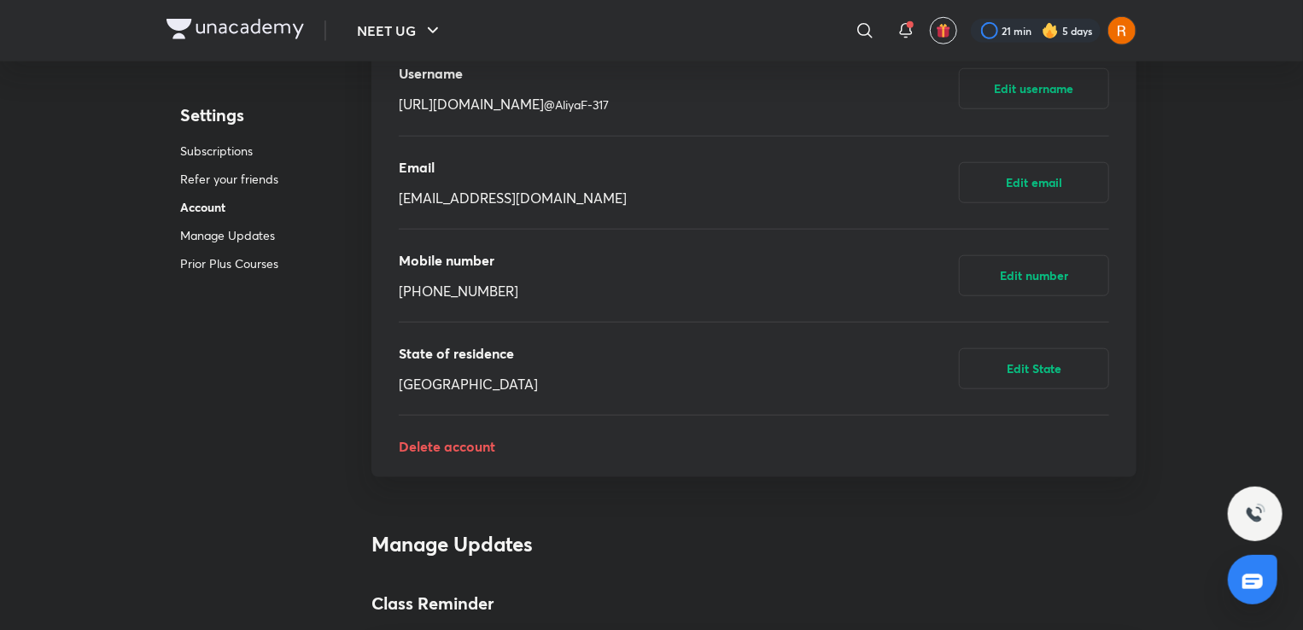
click at [1132, 31] on img at bounding box center [1122, 30] width 29 height 29
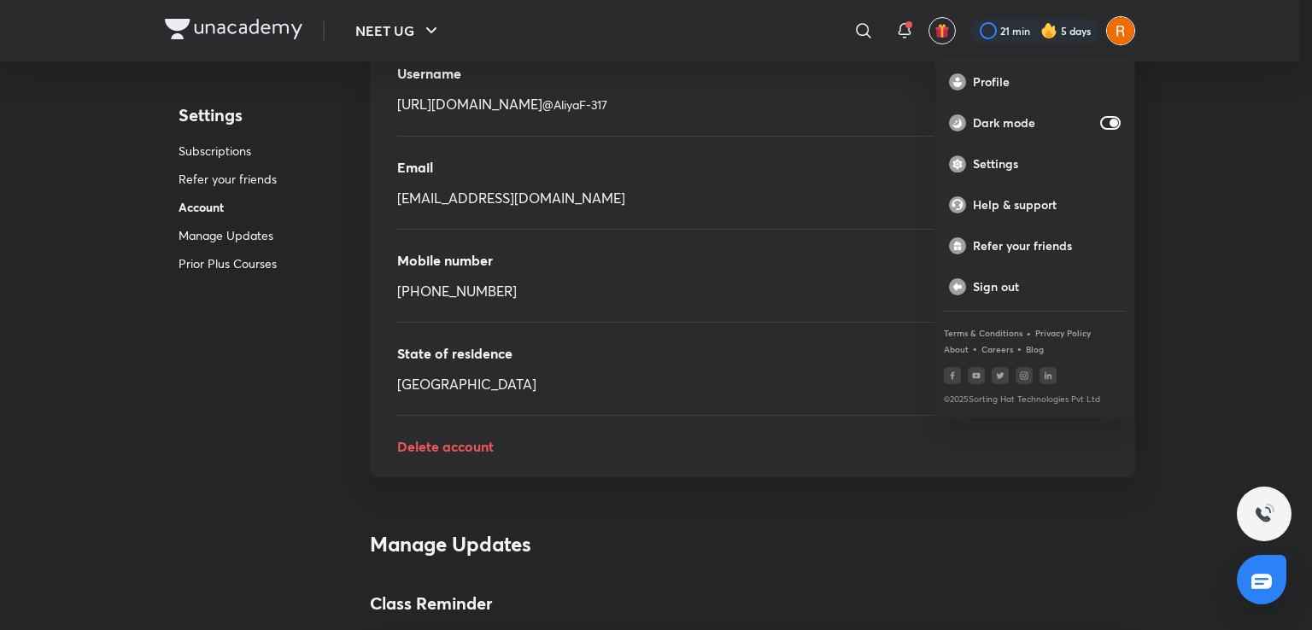
click at [1220, 281] on div at bounding box center [656, 315] width 1312 height 630
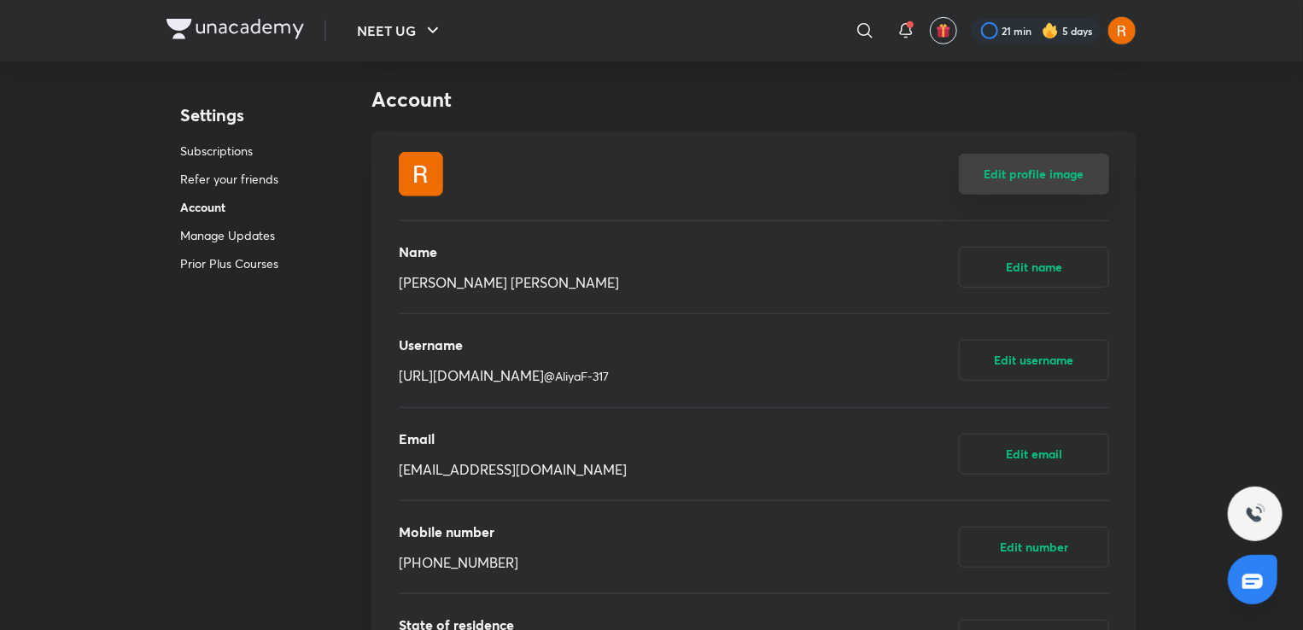
scroll to position [498, 0]
click at [426, 173] on img at bounding box center [421, 176] width 44 height 44
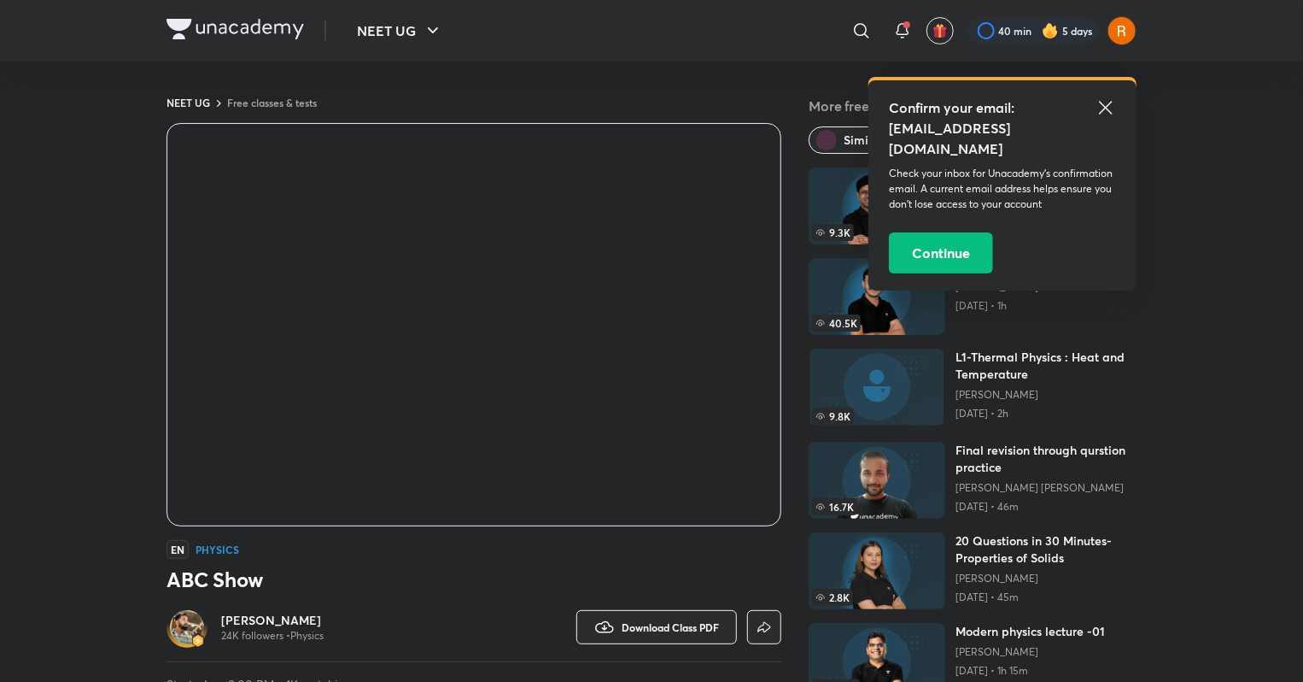
click at [1105, 100] on icon at bounding box center [1106, 107] width 20 height 20
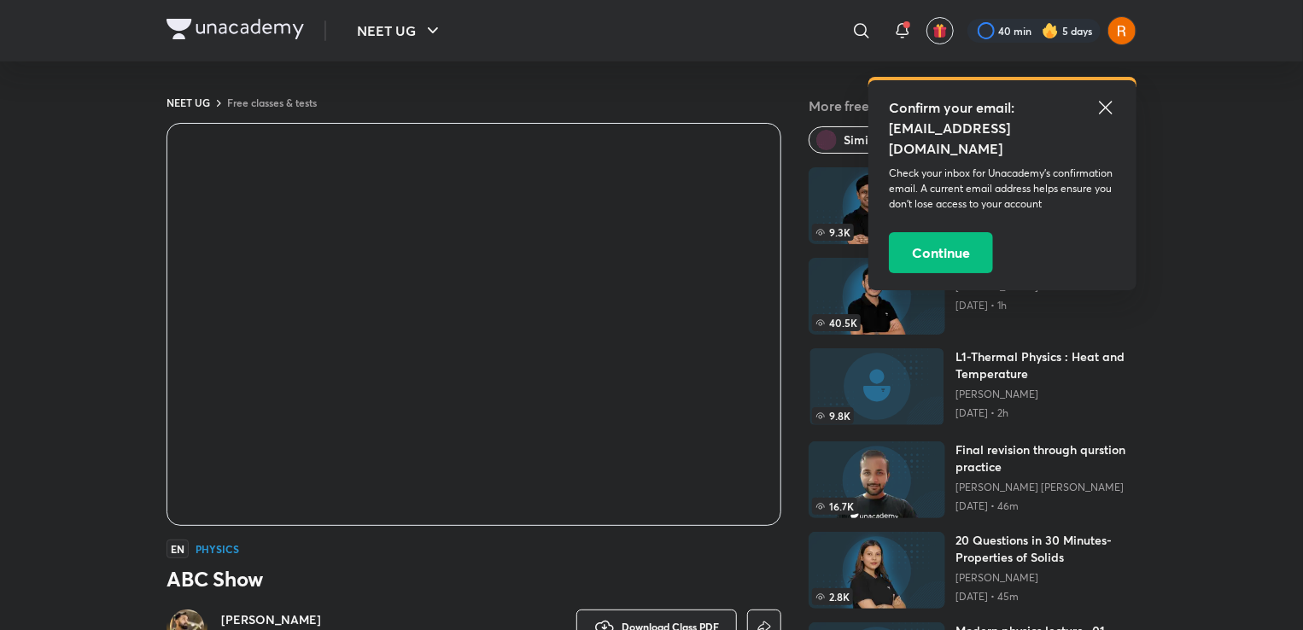
click at [1103, 97] on div "Confirm your email: rubelqureshi03@gmail.com Check your inbox for Unacademy’s c…" at bounding box center [1003, 185] width 268 height 210
click at [1103, 100] on icon at bounding box center [1106, 107] width 20 height 20
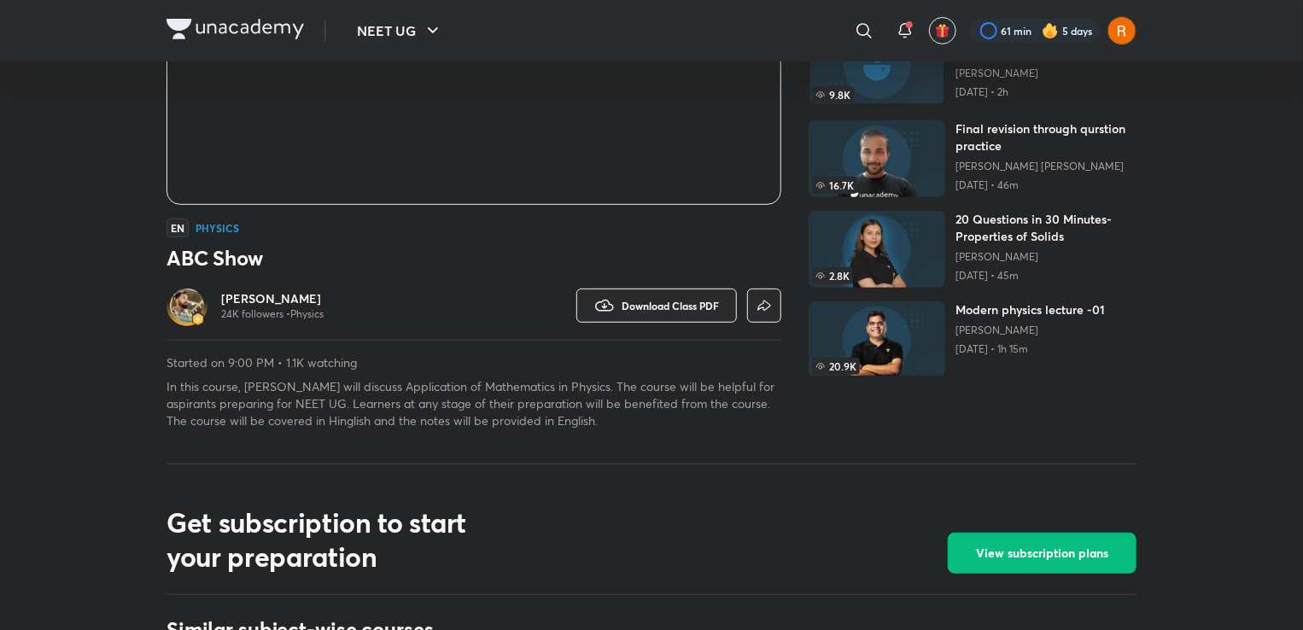
scroll to position [328, 0]
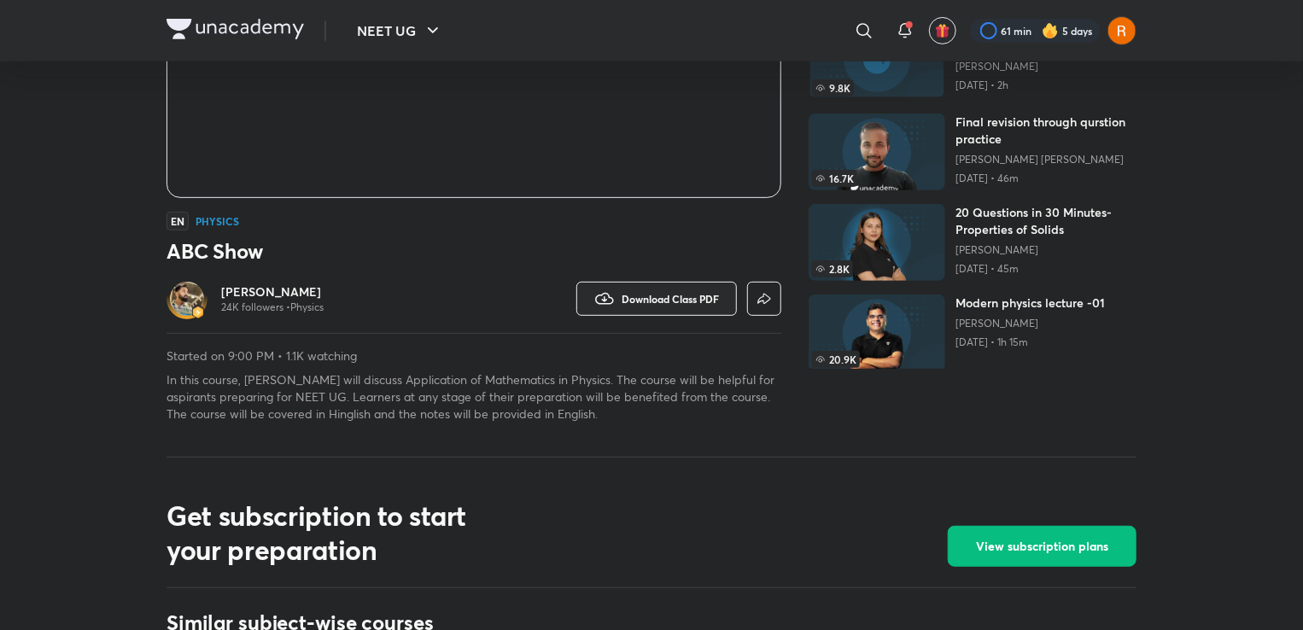
click at [764, 299] on icon "button" at bounding box center [764, 299] width 20 height 20
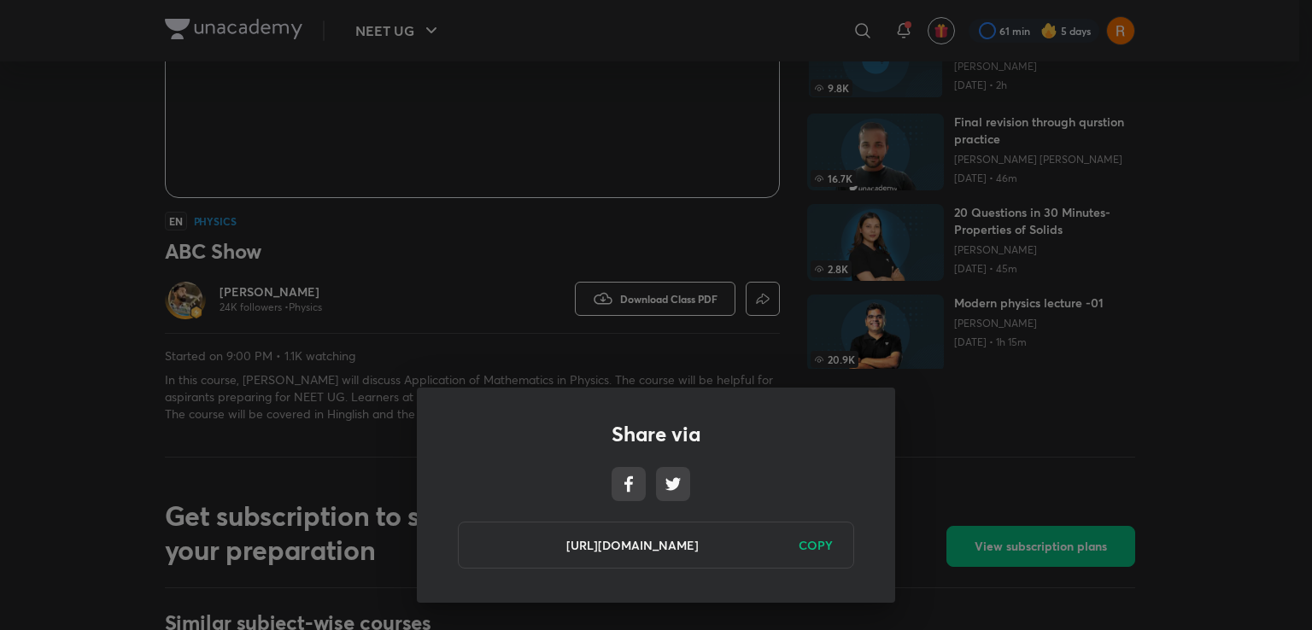
click at [933, 472] on div "Share via https://unacademy.com/class/abc-show/JCYZT2OW COPY" at bounding box center [656, 315] width 1312 height 630
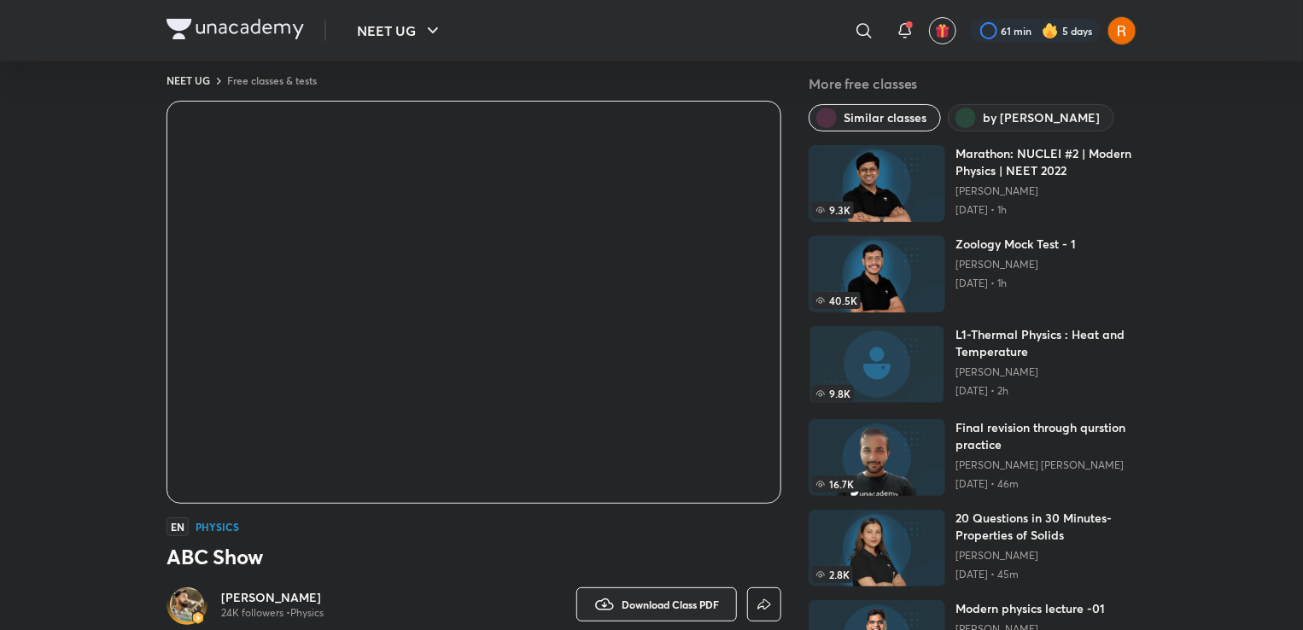
scroll to position [0, 0]
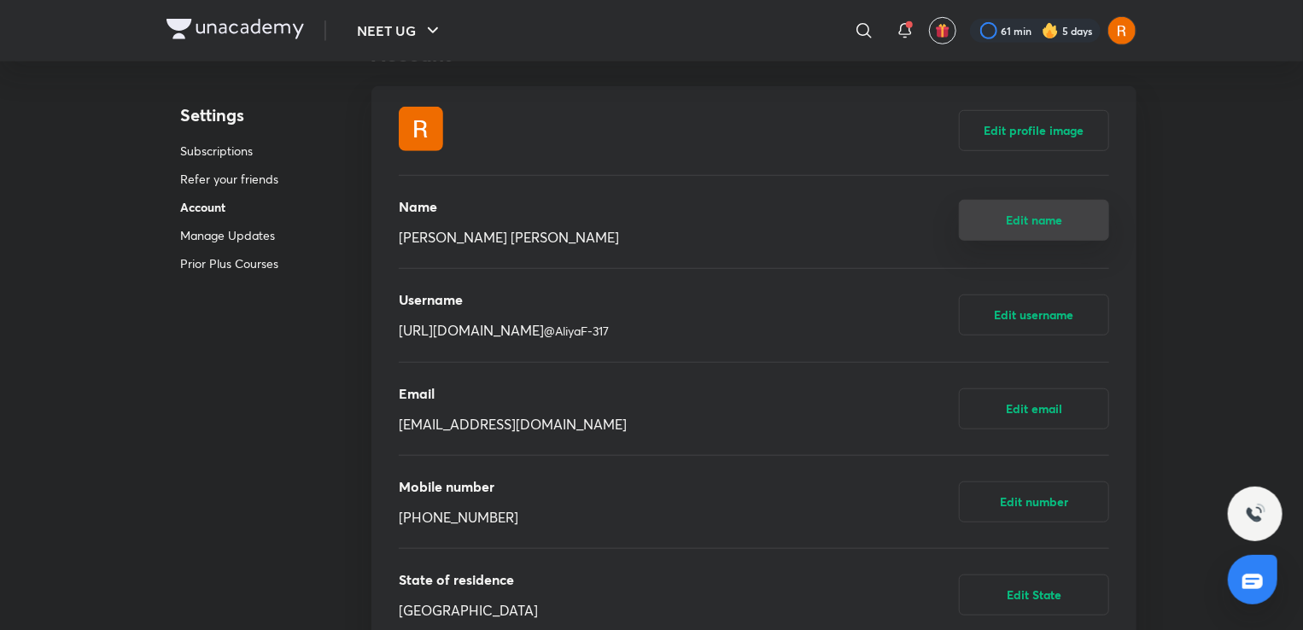
scroll to position [547, 0]
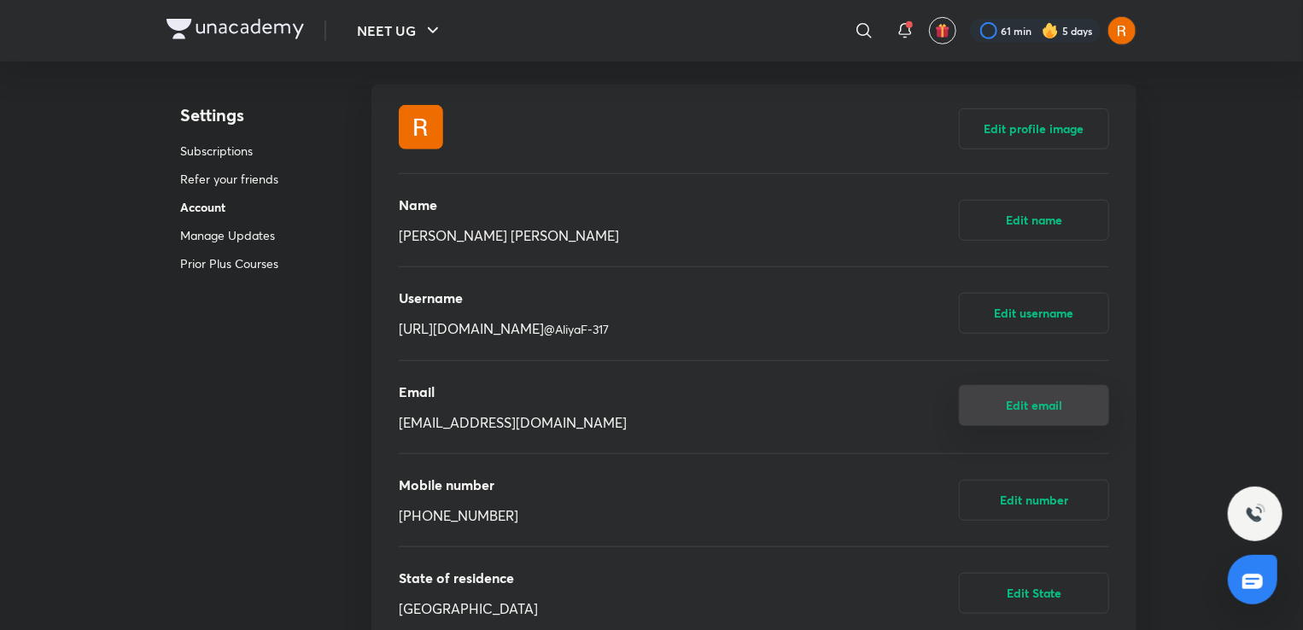
click at [1035, 418] on button "Edit email" at bounding box center [1034, 405] width 150 height 41
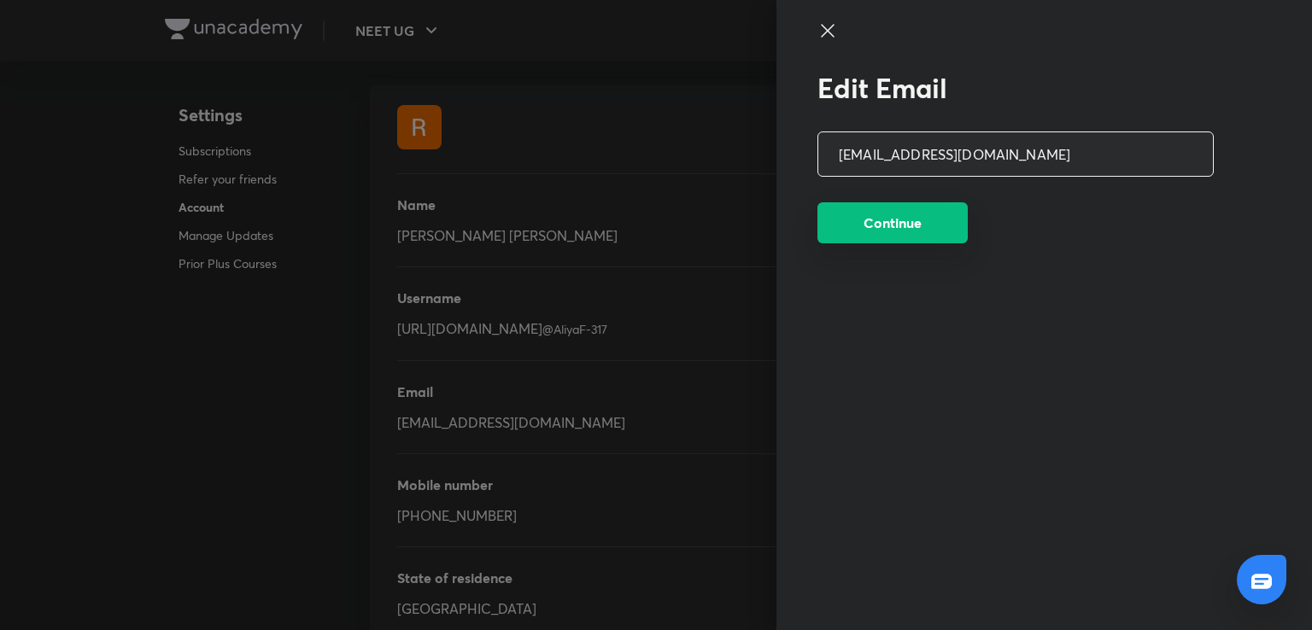
click at [918, 219] on button "Continue" at bounding box center [892, 222] width 150 height 41
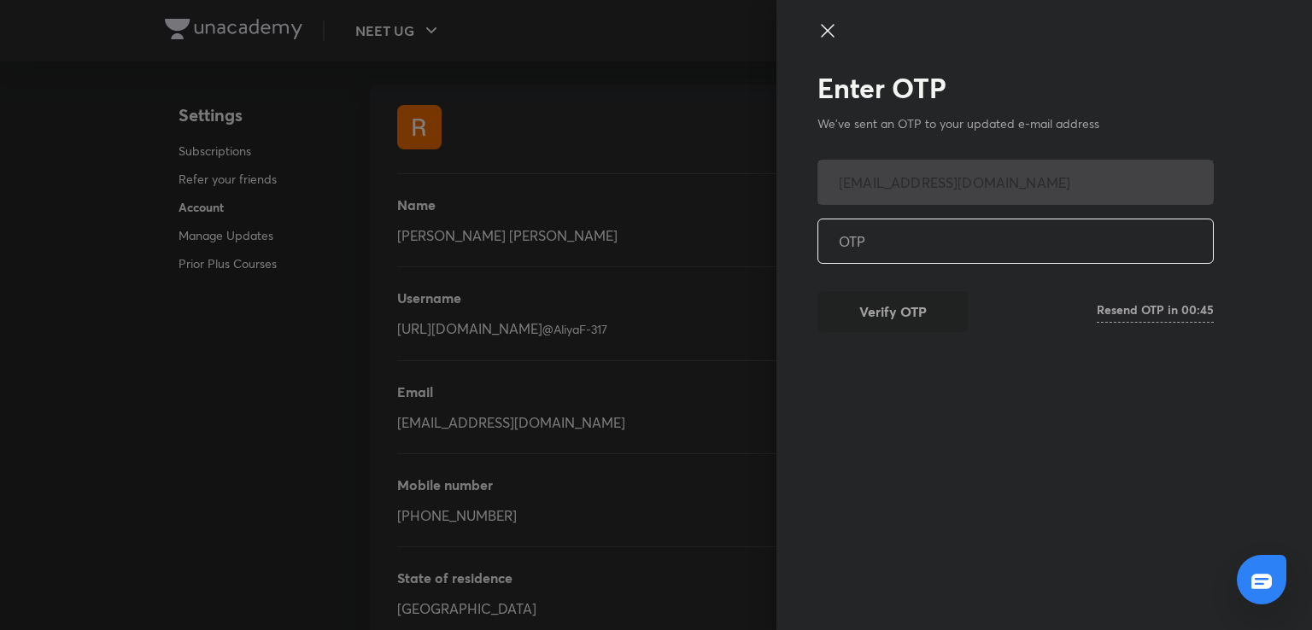
click at [829, 33] on icon at bounding box center [827, 30] width 20 height 20
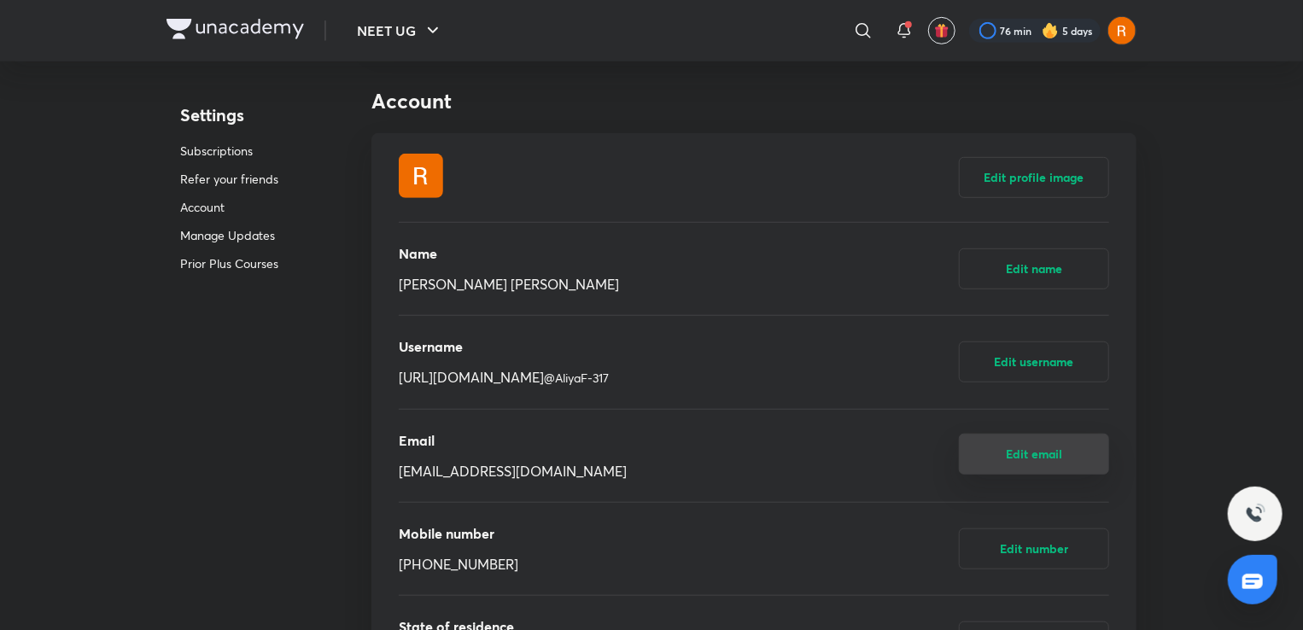
click at [1044, 453] on button "Edit email" at bounding box center [1034, 454] width 150 height 41
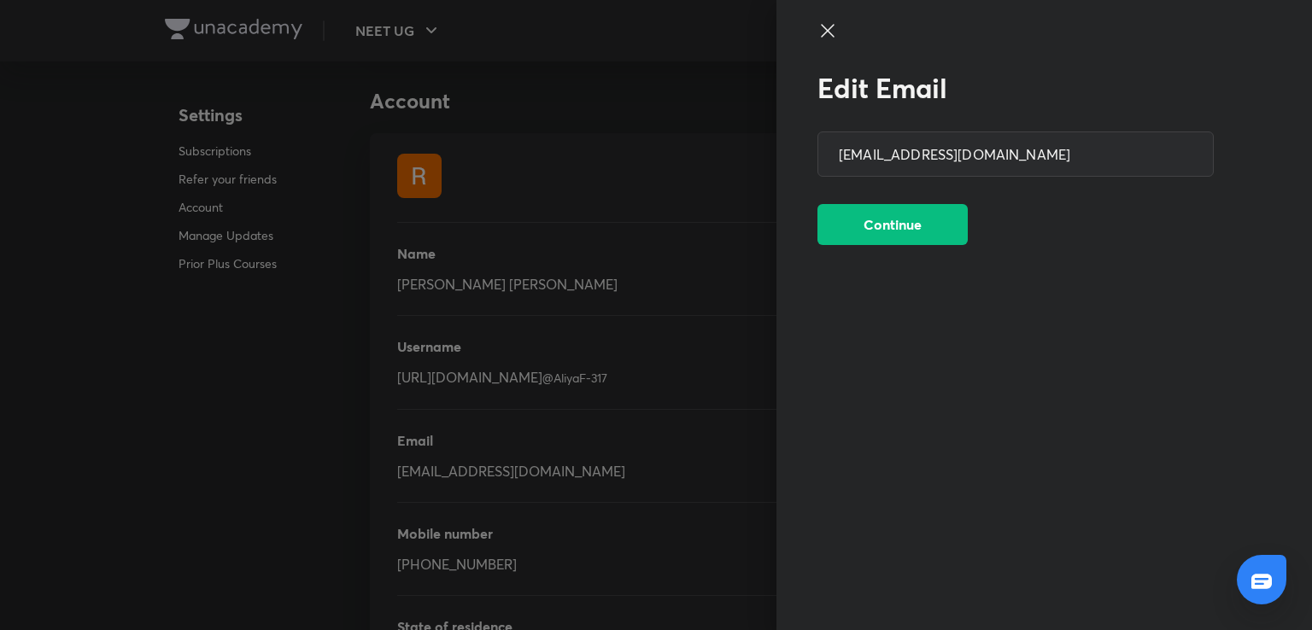
click at [838, 24] on div at bounding box center [1015, 45] width 396 height 51
